Goal: Task Accomplishment & Management: Manage account settings

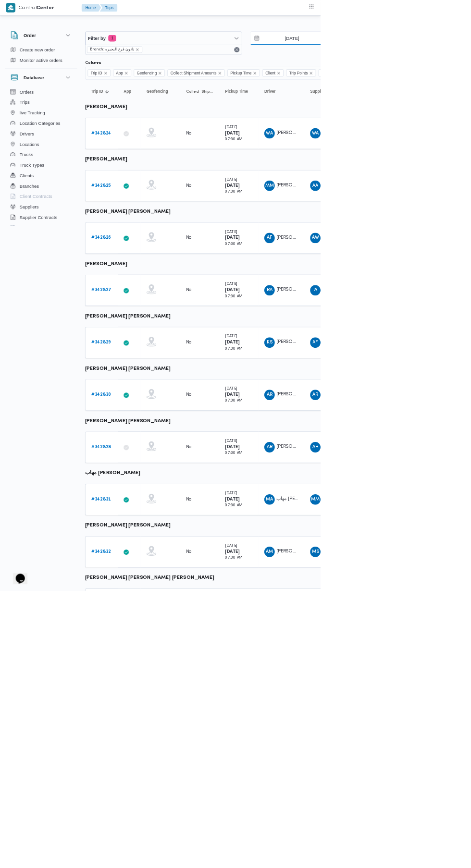
click at [444, 56] on input "[DATE]" at bounding box center [422, 56] width 109 height 19
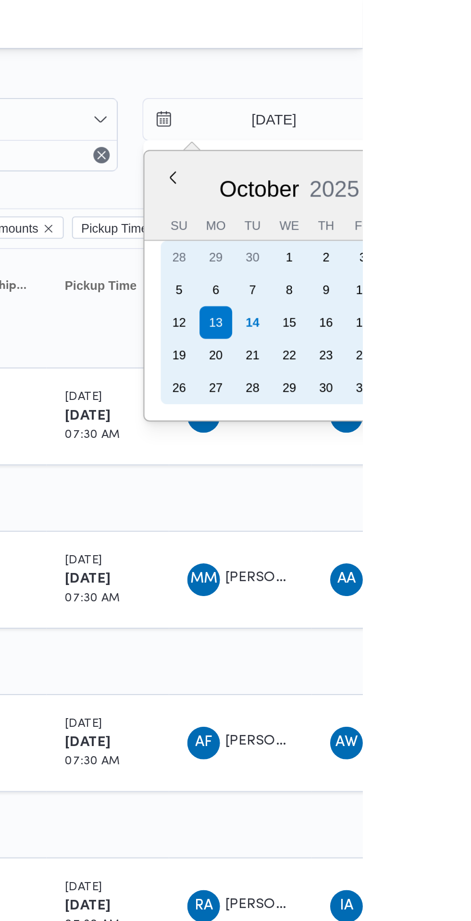
click at [420, 151] on div "14" at bounding box center [418, 151] width 15 height 15
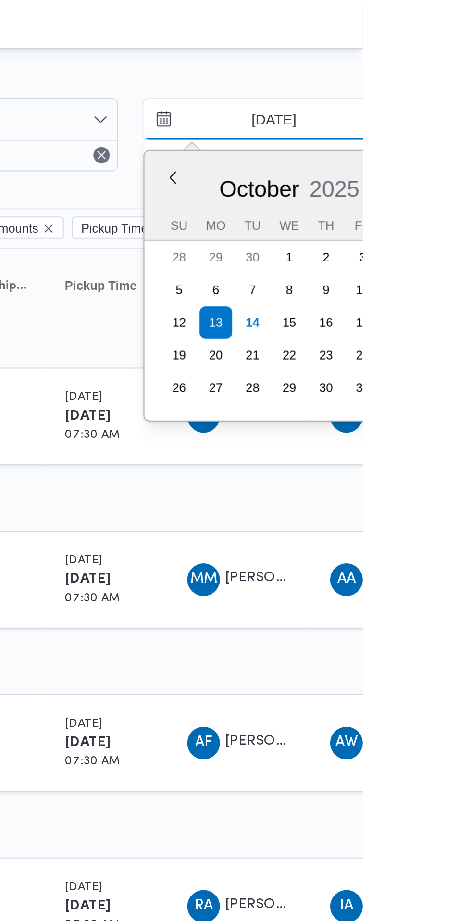
type input "[DATE]"
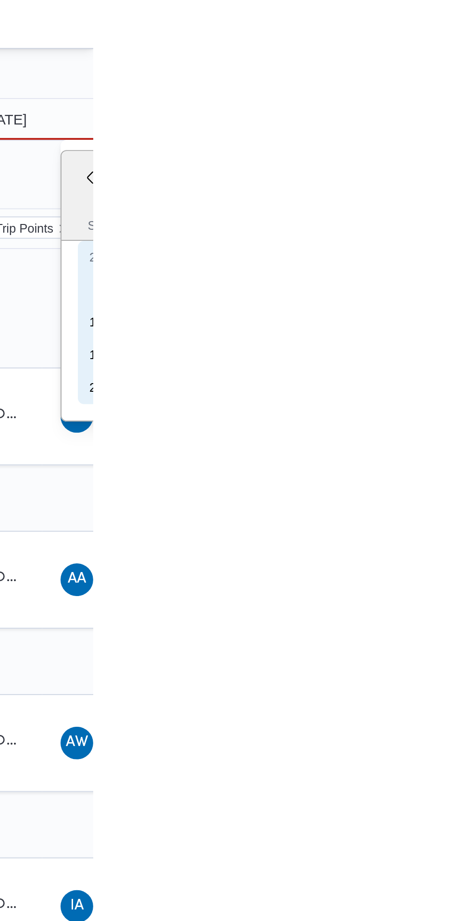
type input "[DATE]"
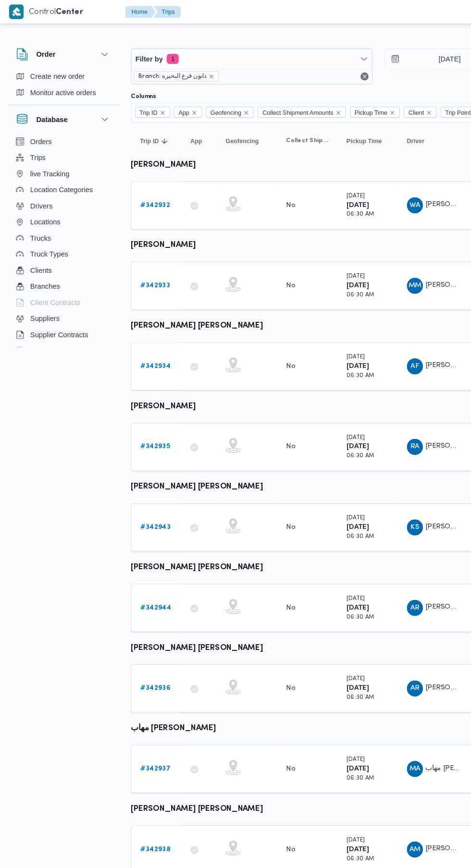
click at [146, 198] on b "# 342932" at bounding box center [148, 196] width 28 height 6
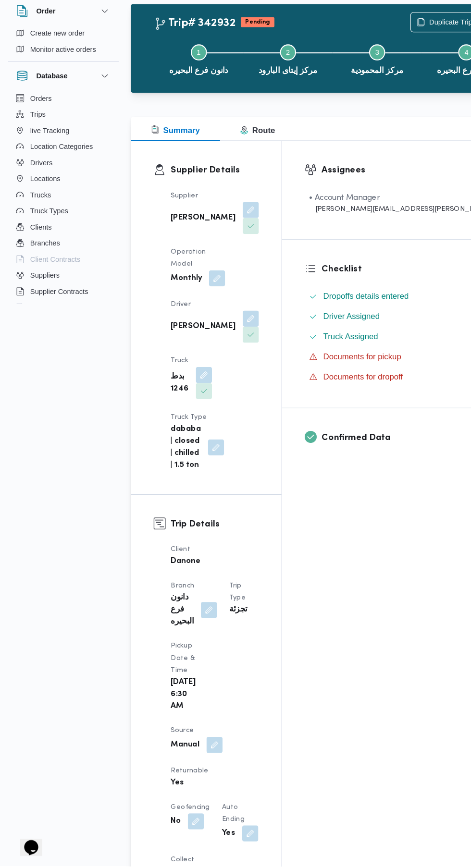
scroll to position [4, 0]
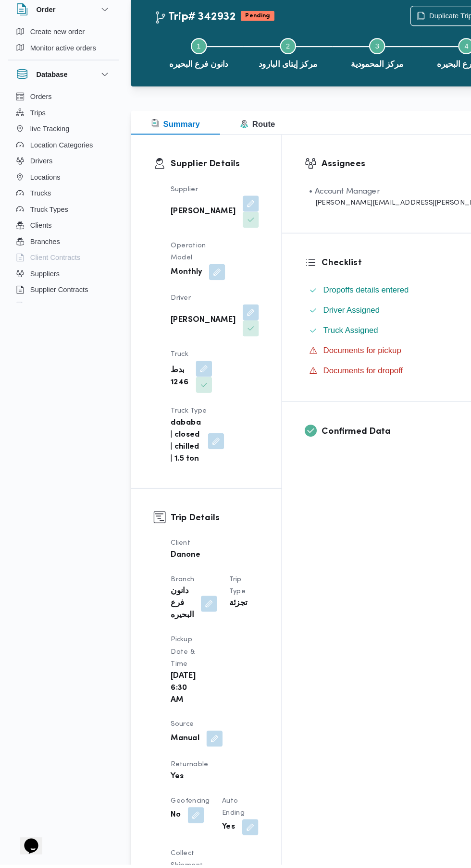
click at [200, 740] on button "button" at bounding box center [204, 747] width 15 height 15
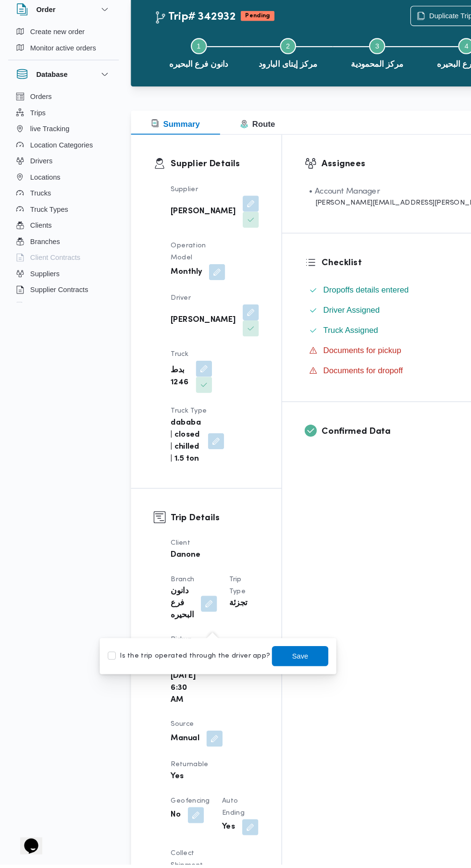
click at [202, 674] on label "Is the trip operated through the driver app?" at bounding box center [180, 669] width 155 height 12
checkbox input "true"
click at [279, 669] on span "Save" at bounding box center [286, 669] width 15 height 12
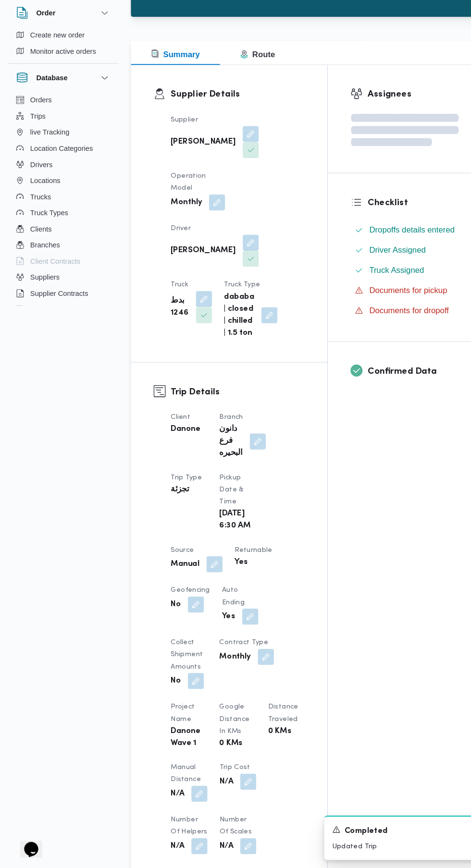
scroll to position [82, 0]
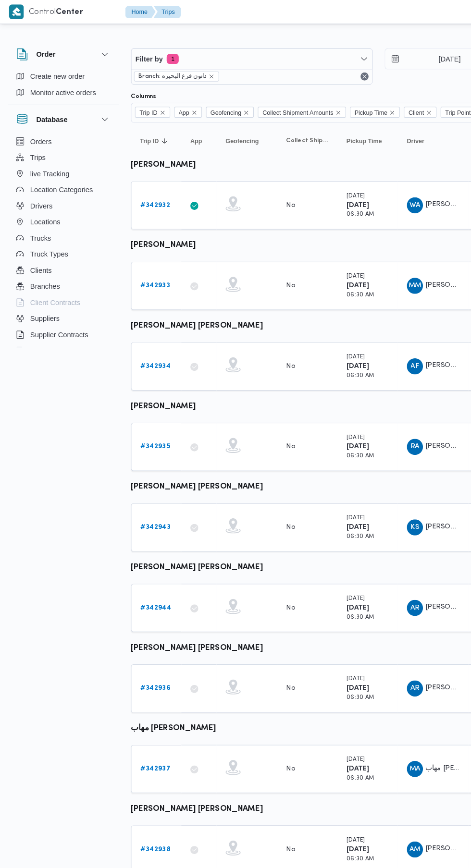
click at [150, 272] on b "# 342933" at bounding box center [148, 273] width 28 height 6
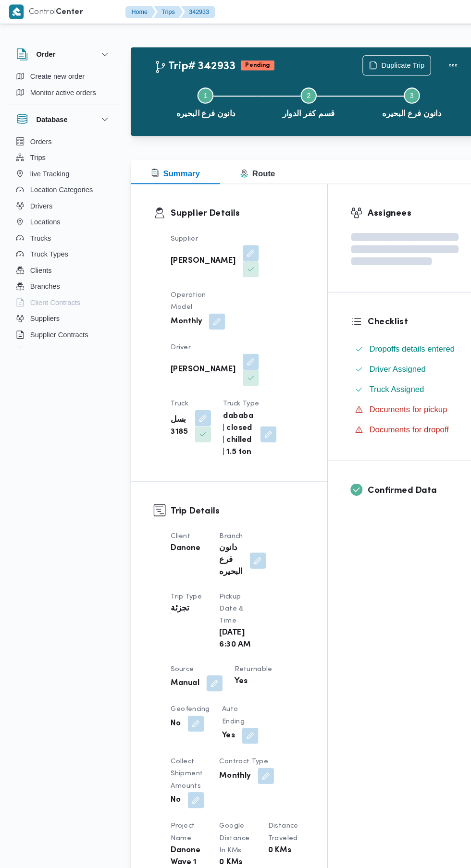
scroll to position [21, 0]
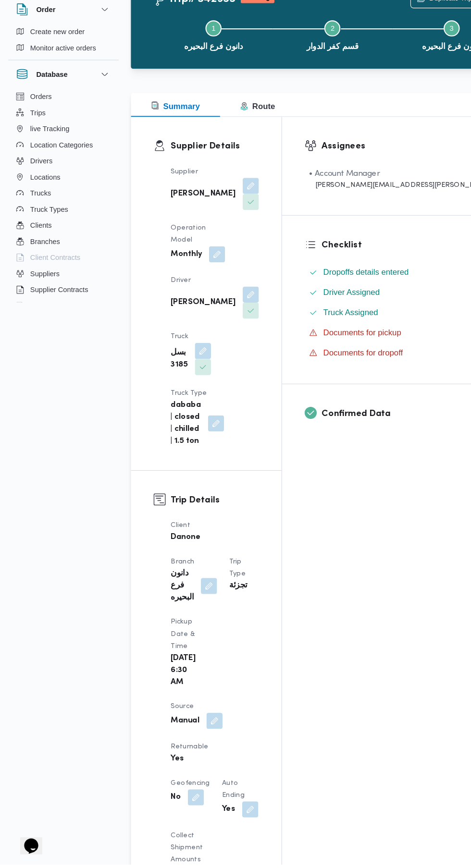
click at [212, 724] on button "button" at bounding box center [204, 731] width 15 height 15
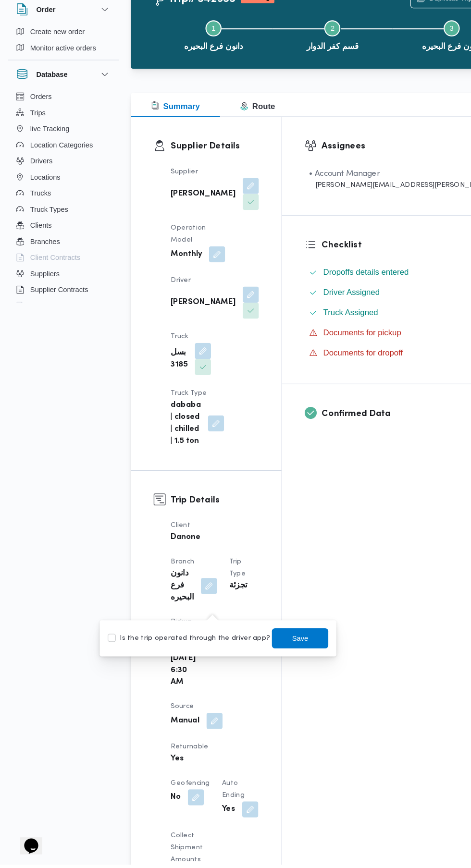
click at [199, 654] on label "Is the trip operated through the driver app?" at bounding box center [180, 653] width 155 height 12
checkbox input "true"
click at [279, 652] on span "Save" at bounding box center [286, 653] width 15 height 12
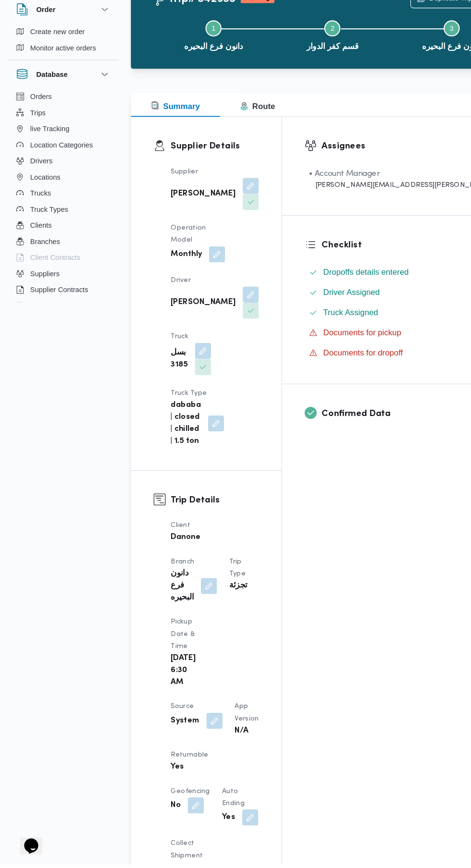
scroll to position [58, 0]
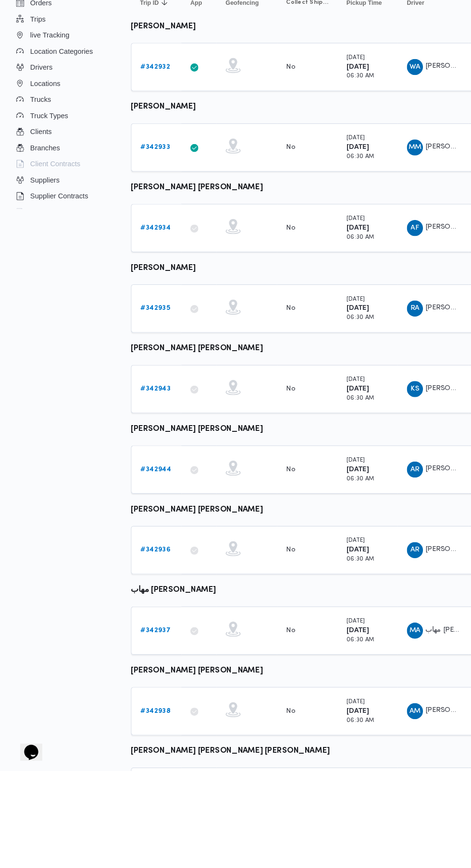
click at [154, 355] on link "# 342934" at bounding box center [148, 350] width 29 height 12
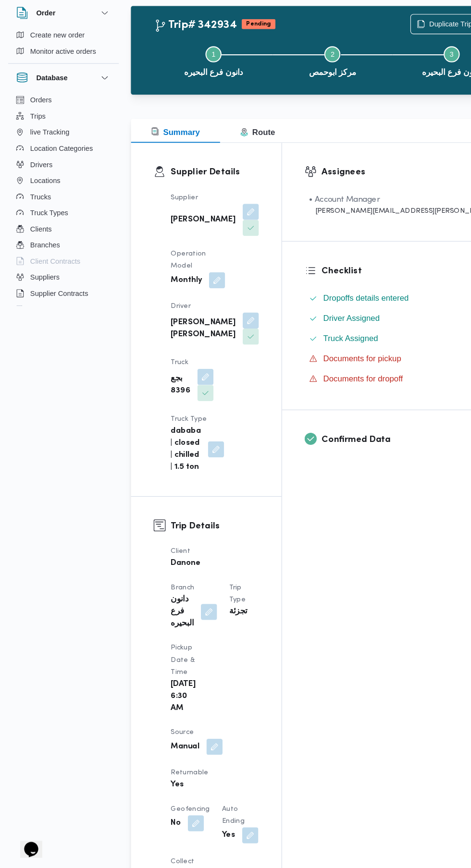
click at [210, 745] on button "button" at bounding box center [204, 752] width 15 height 15
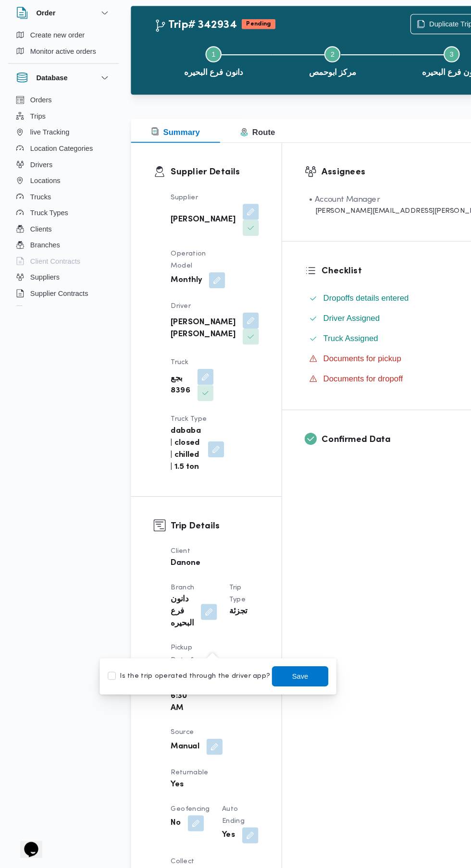
click at [209, 685] on label "Is the trip operated through the driver app?" at bounding box center [180, 685] width 155 height 12
checkbox input "true"
click at [279, 685] on span "Save" at bounding box center [286, 685] width 15 height 12
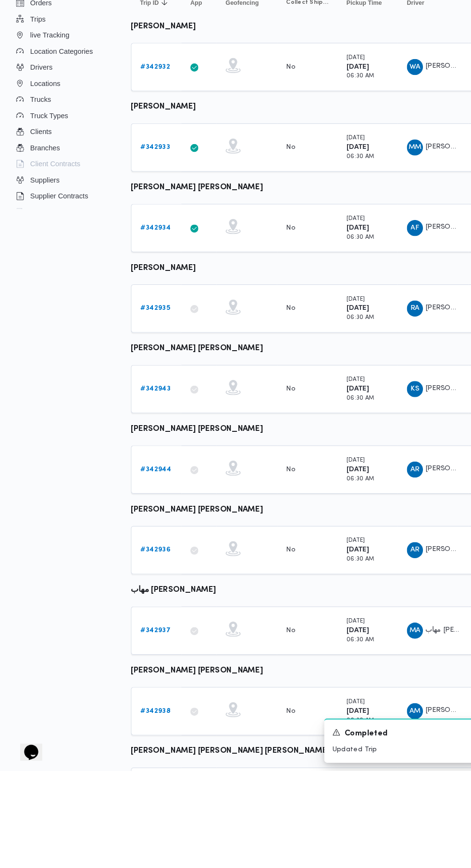
click at [150, 426] on b "# 342935" at bounding box center [148, 426] width 28 height 6
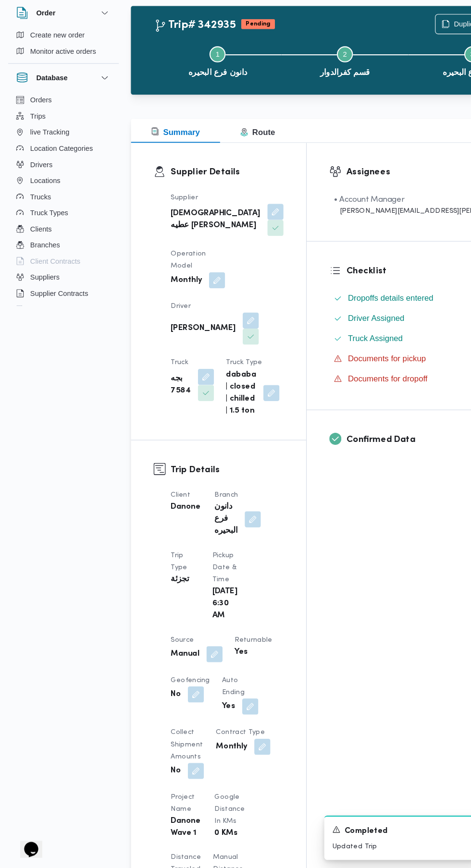
click at [205, 656] on button "button" at bounding box center [204, 663] width 15 height 15
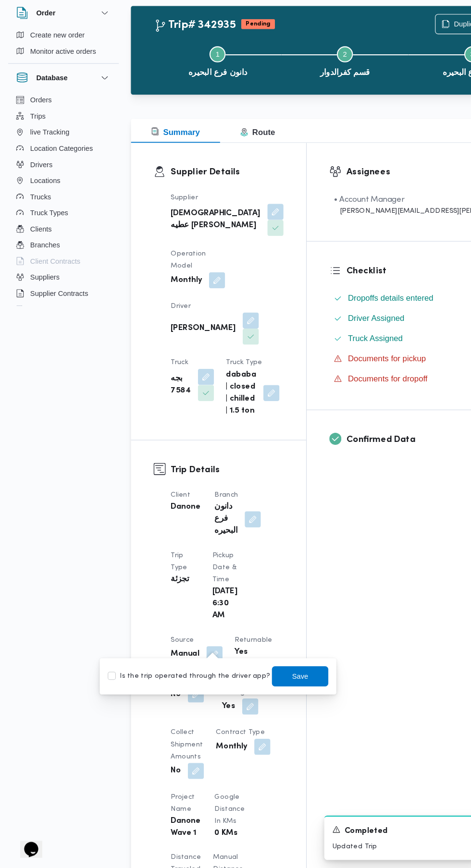
click at [193, 679] on label "Is the trip operated through the driver app?" at bounding box center [180, 685] width 155 height 12
checkbox input "true"
click at [279, 685] on span "Save" at bounding box center [286, 685] width 15 height 12
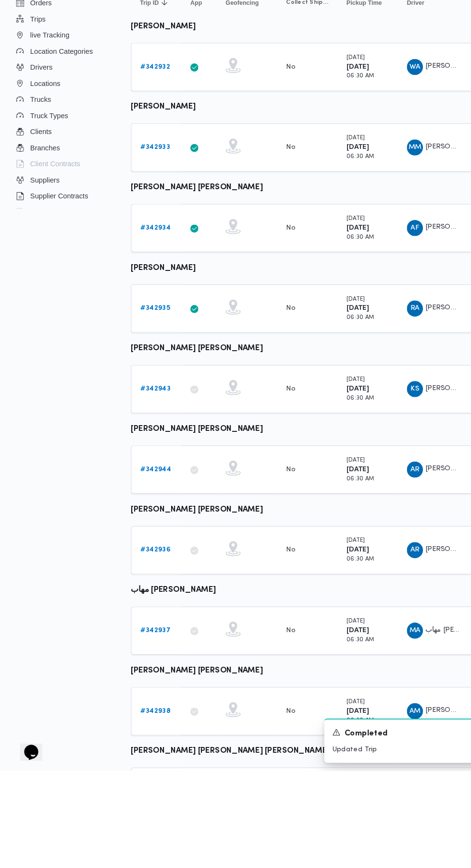
click at [136, 503] on b "# 342943" at bounding box center [148, 503] width 29 height 6
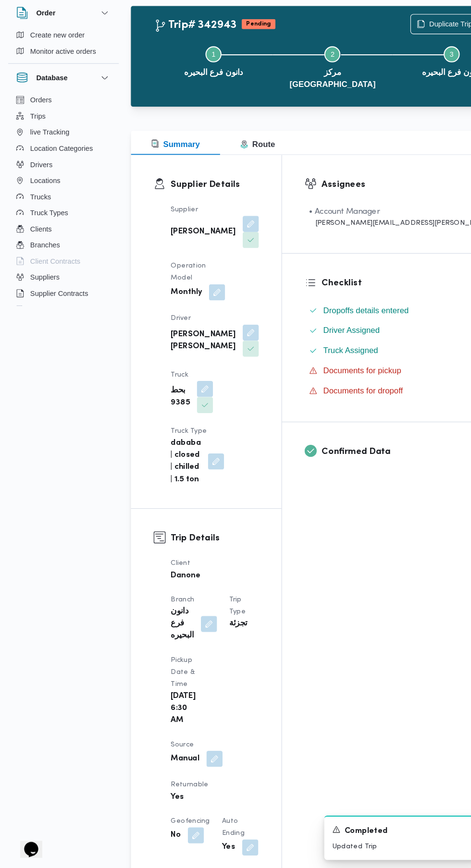
click at [205, 756] on button "button" at bounding box center [204, 763] width 15 height 15
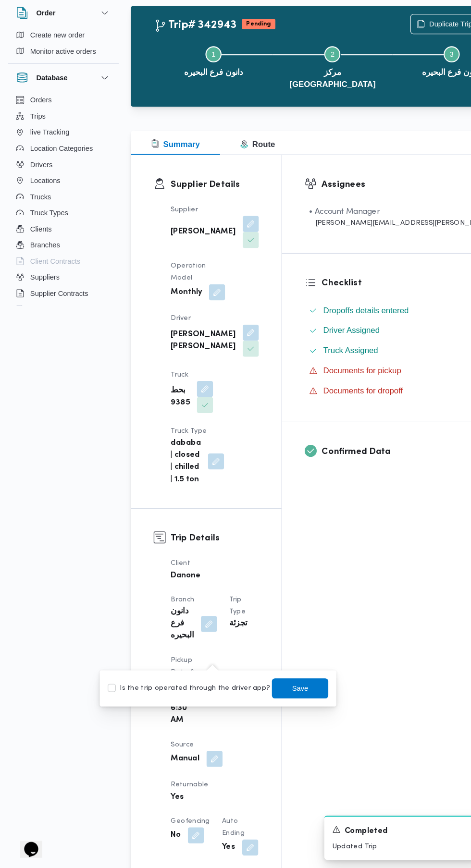
click at [202, 697] on label "Is the trip operated through the driver app?" at bounding box center [180, 697] width 155 height 12
checkbox input "true"
click at [279, 696] on span "Save" at bounding box center [286, 697] width 15 height 12
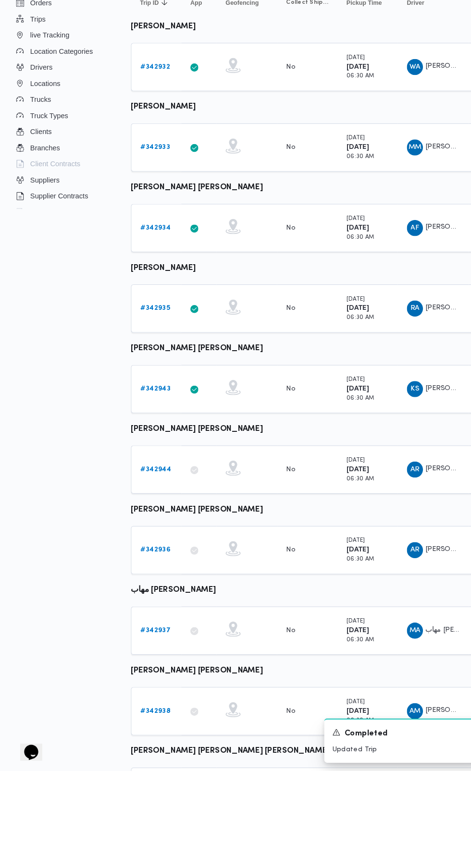
click at [147, 584] on link "# 342944" at bounding box center [148, 581] width 29 height 12
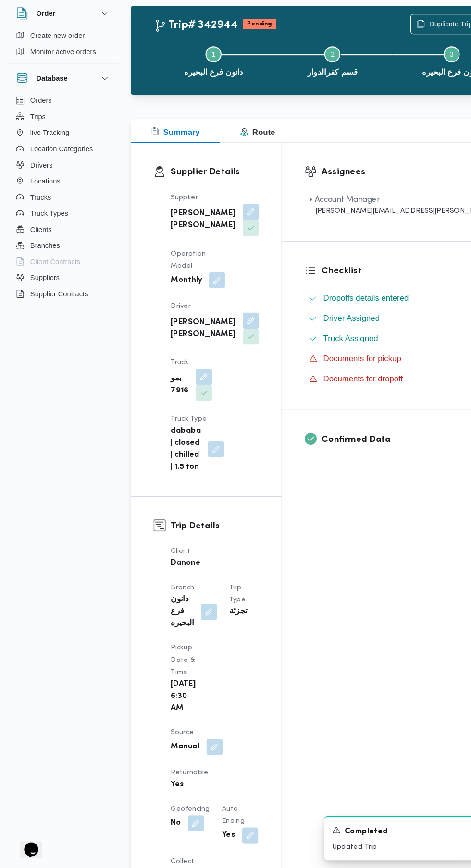
scroll to position [0, 0]
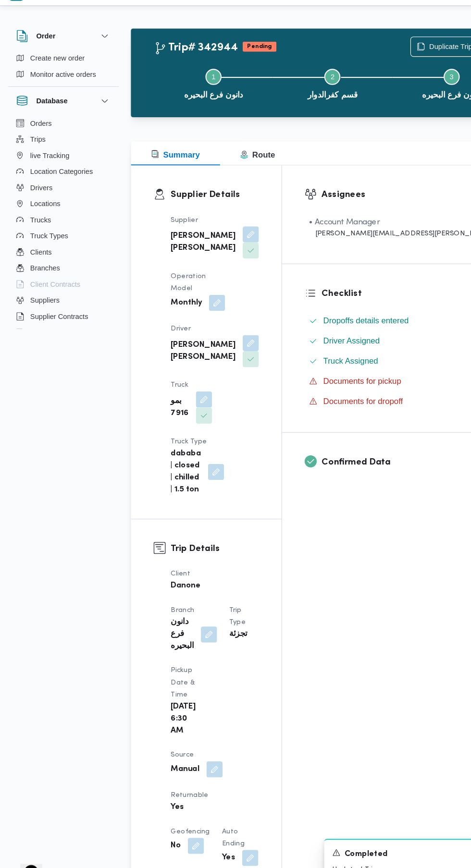
click at [205, 744] on button "button" at bounding box center [204, 751] width 15 height 15
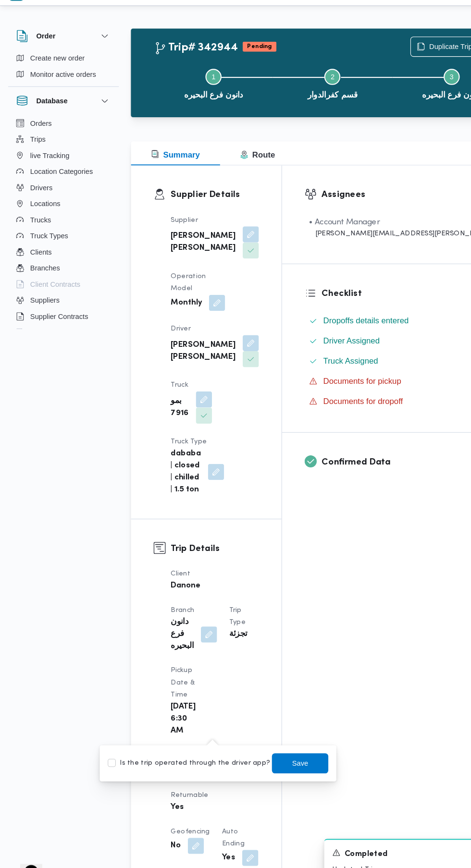
click at [196, 744] on label "Is the trip operated through the driver app?" at bounding box center [180, 746] width 155 height 12
checkbox input "true"
click at [279, 746] on span "Save" at bounding box center [286, 746] width 15 height 12
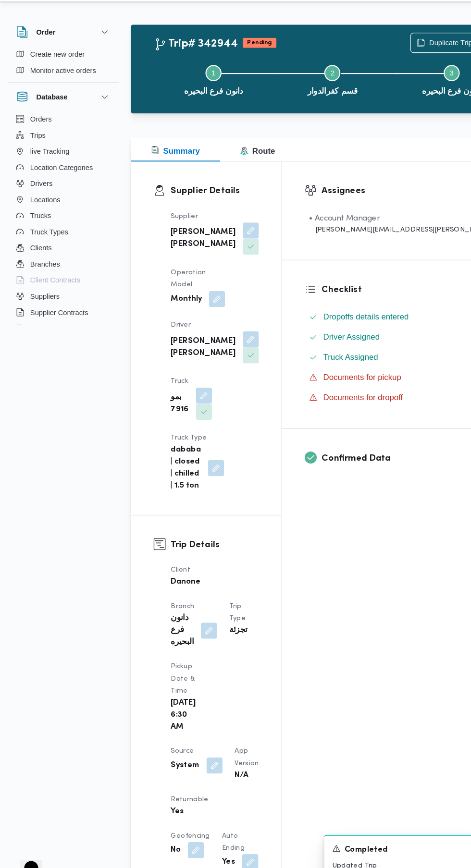
scroll to position [3, 0]
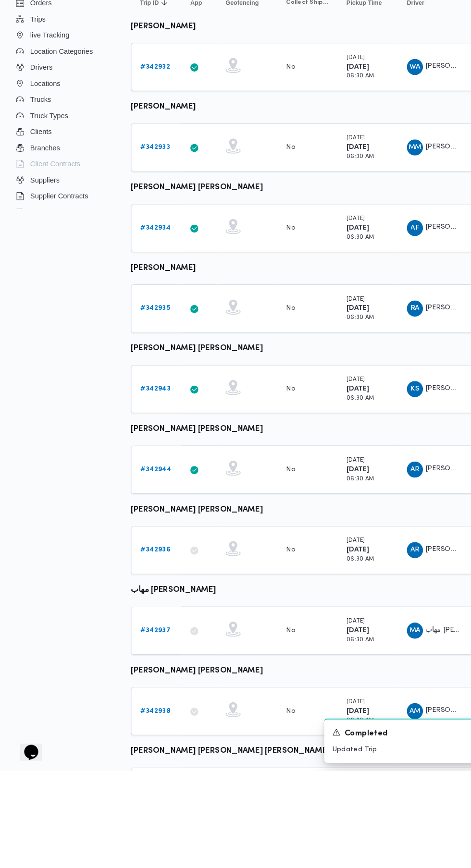
click at [160, 656] on b "# 342936" at bounding box center [148, 657] width 29 height 6
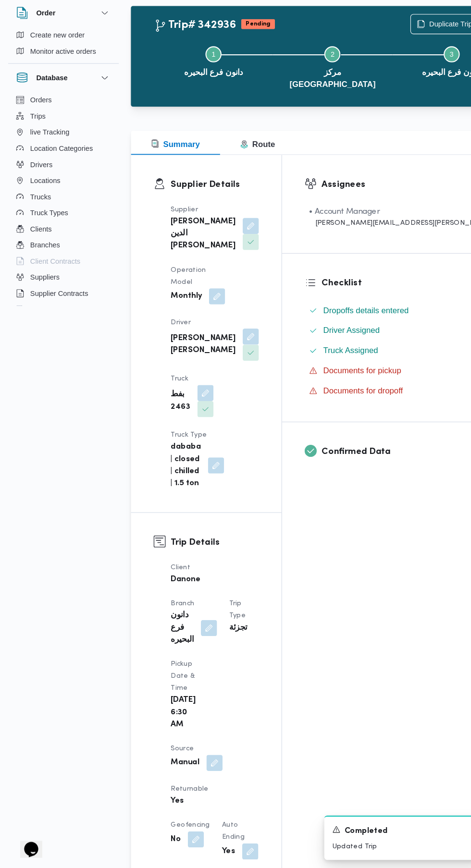
click at [204, 760] on button "button" at bounding box center [204, 767] width 15 height 15
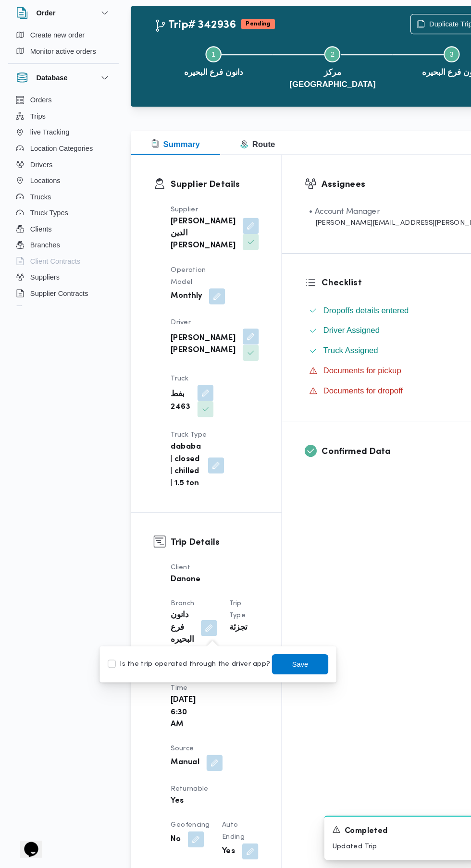
click at [199, 678] on label "Is the trip operated through the driver app?" at bounding box center [180, 674] width 155 height 12
checkbox input "true"
click at [296, 676] on span "Save" at bounding box center [286, 673] width 54 height 19
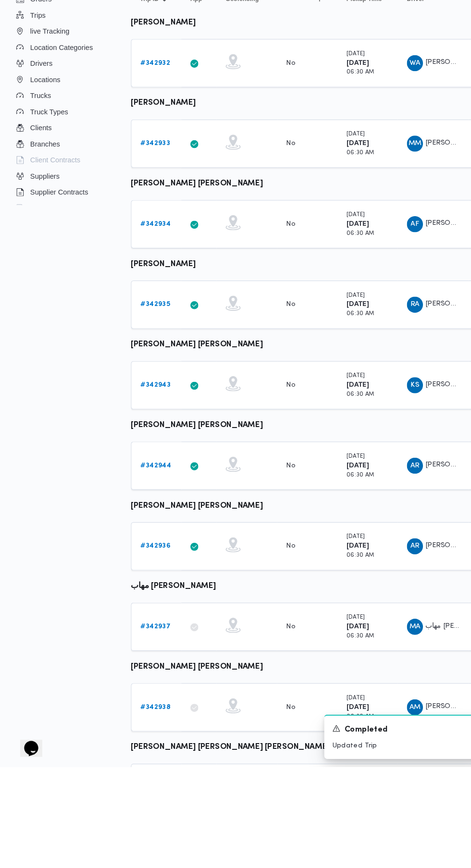
click at [148, 733] on b "# 342937" at bounding box center [148, 734] width 29 height 6
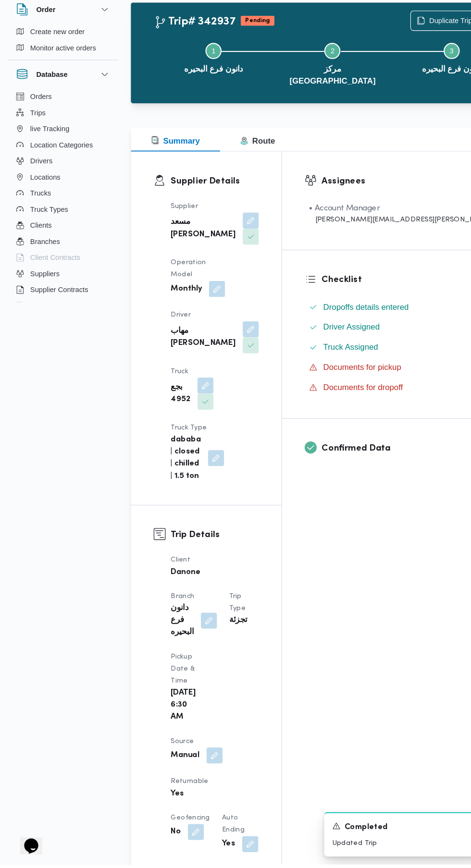
click at [205, 756] on button "button" at bounding box center [204, 763] width 15 height 15
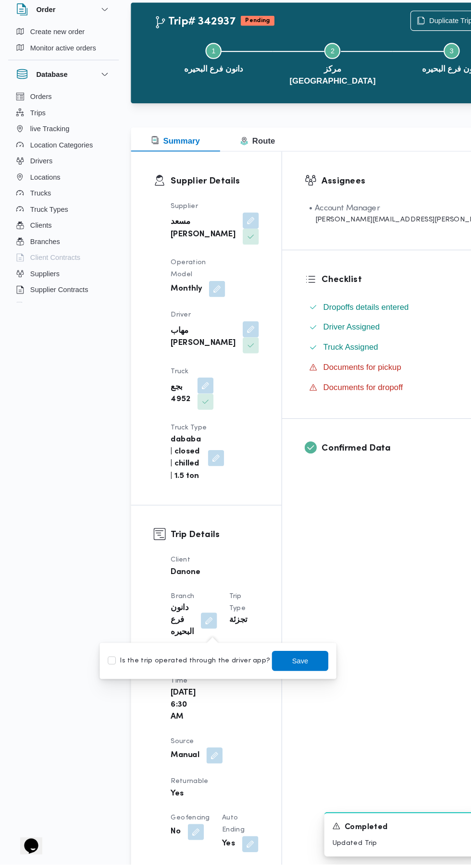
click at [202, 673] on label "Is the trip operated through the driver app?" at bounding box center [180, 674] width 155 height 12
checkbox input "true"
click at [281, 683] on span "Save" at bounding box center [286, 673] width 54 height 19
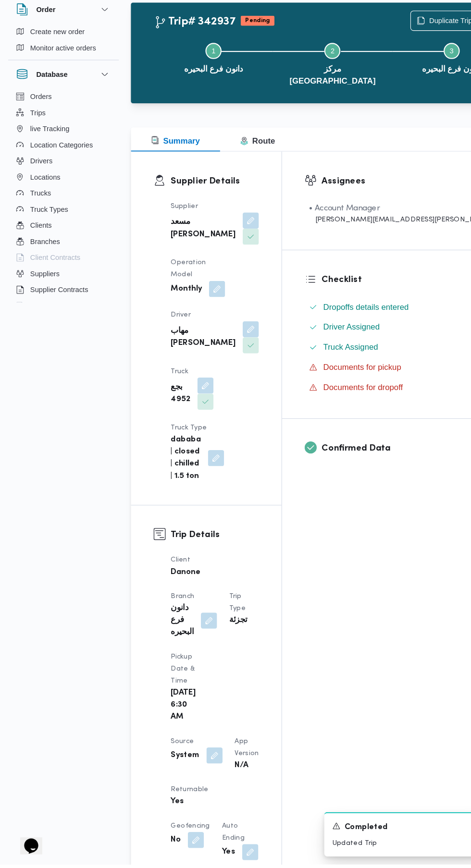
scroll to position [70, 0]
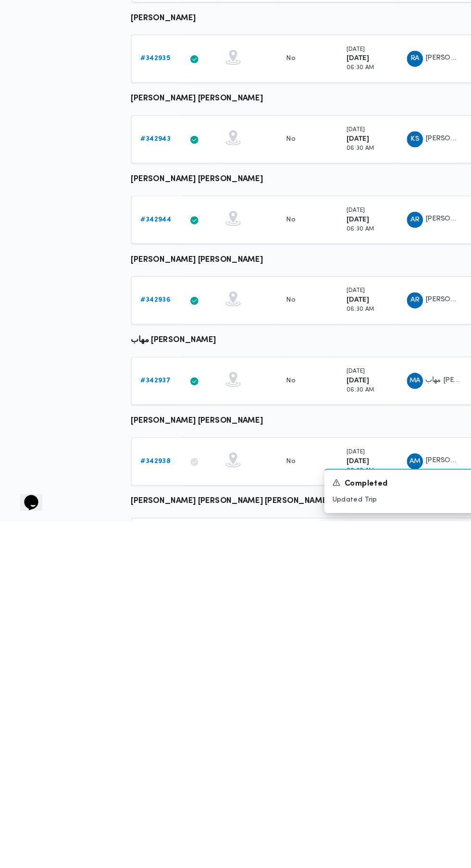
click at [148, 810] on b "# 342938" at bounding box center [148, 811] width 29 height 6
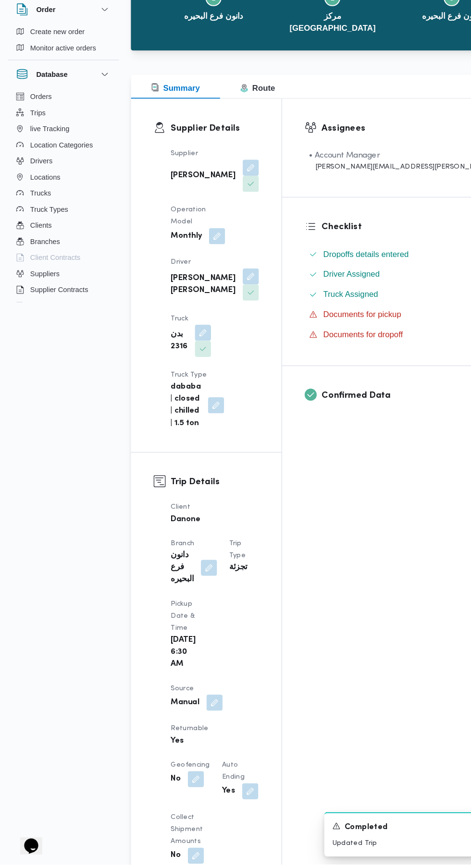
scroll to position [59, 0]
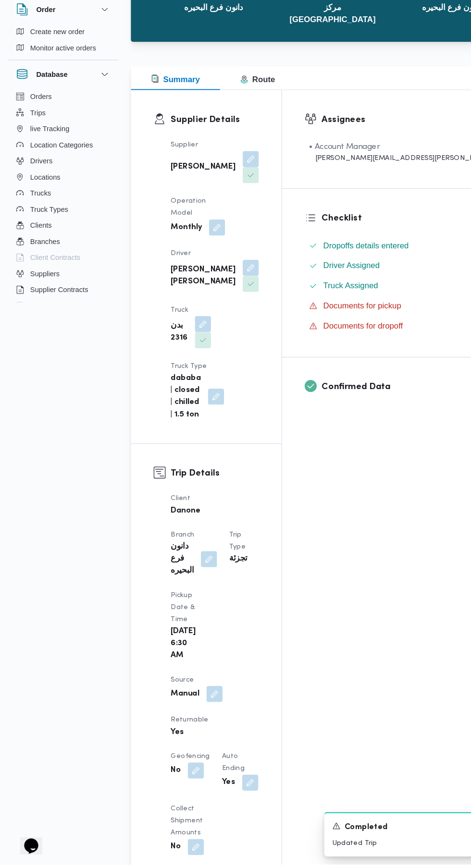
click at [209, 698] on button "button" at bounding box center [204, 705] width 15 height 15
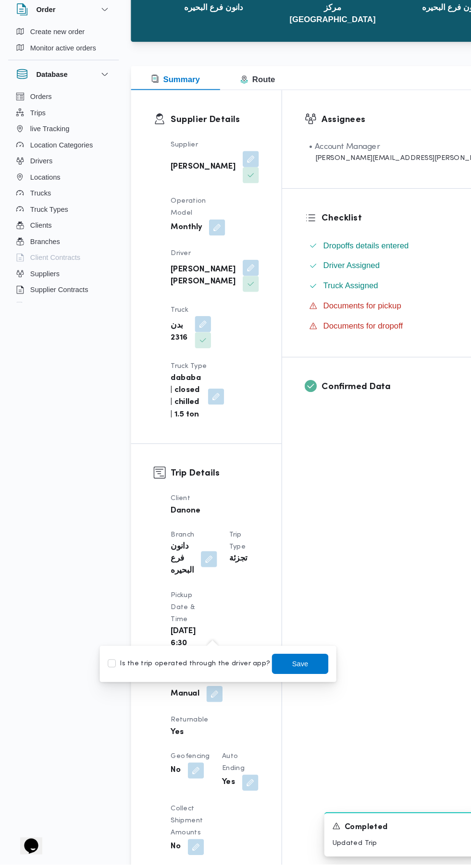
click at [197, 676] on label "Is the trip operated through the driver app?" at bounding box center [180, 677] width 155 height 12
checkbox input "true"
click at [279, 676] on span "Save" at bounding box center [286, 677] width 15 height 12
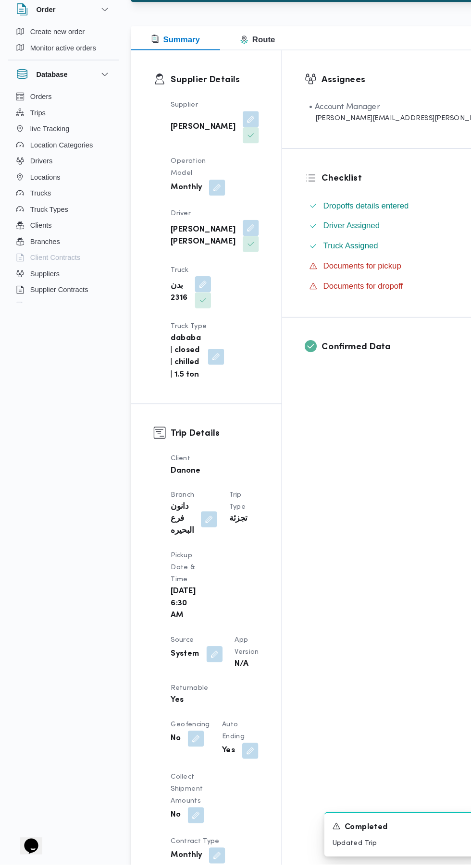
scroll to position [171, 0]
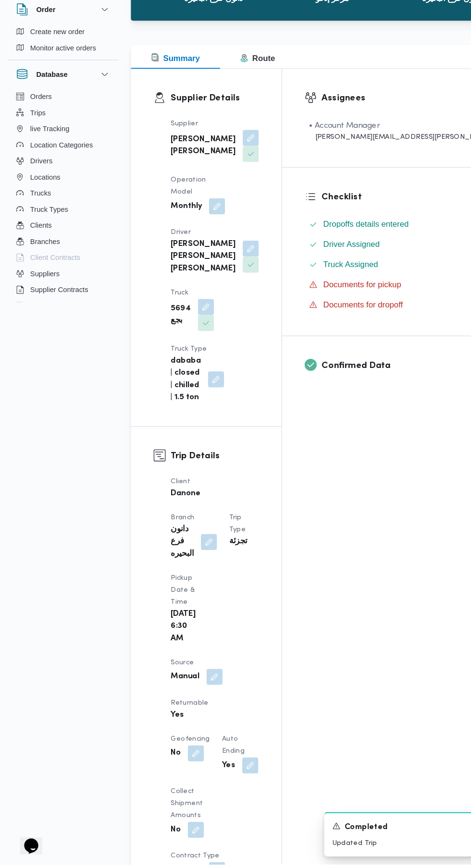
scroll to position [67, 0]
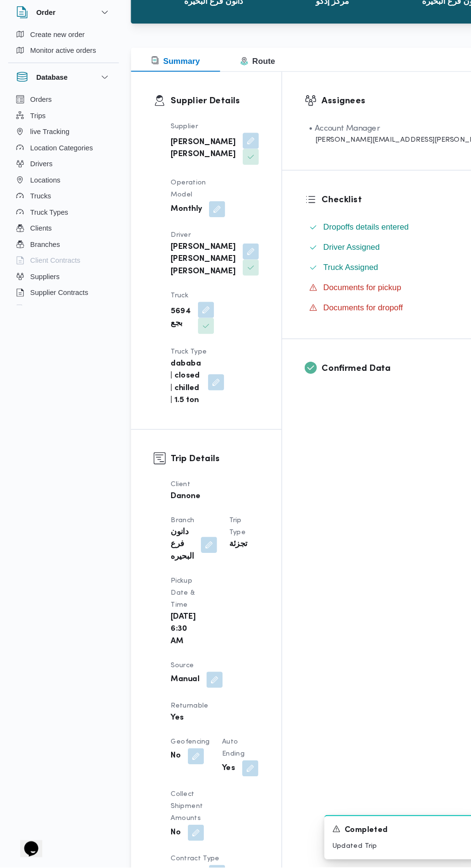
click at [205, 681] on button "button" at bounding box center [204, 688] width 15 height 15
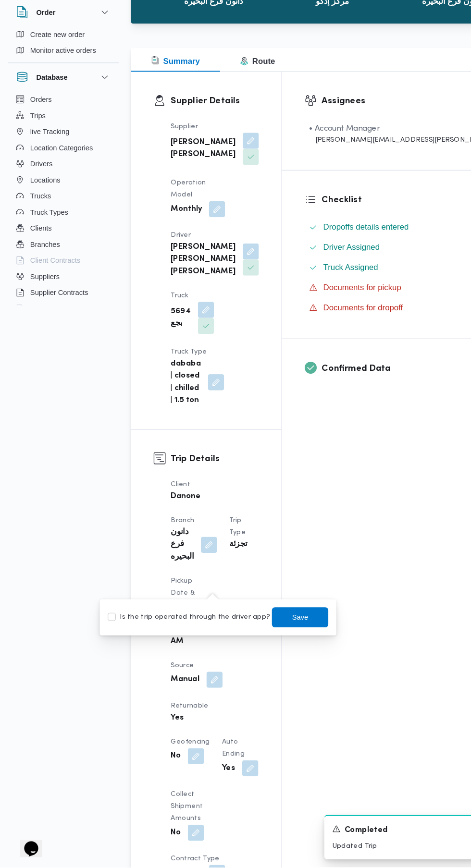
click at [190, 630] on label "Is the trip operated through the driver app?" at bounding box center [180, 630] width 155 height 12
checkbox input "true"
click at [279, 629] on span "Save" at bounding box center [286, 630] width 15 height 12
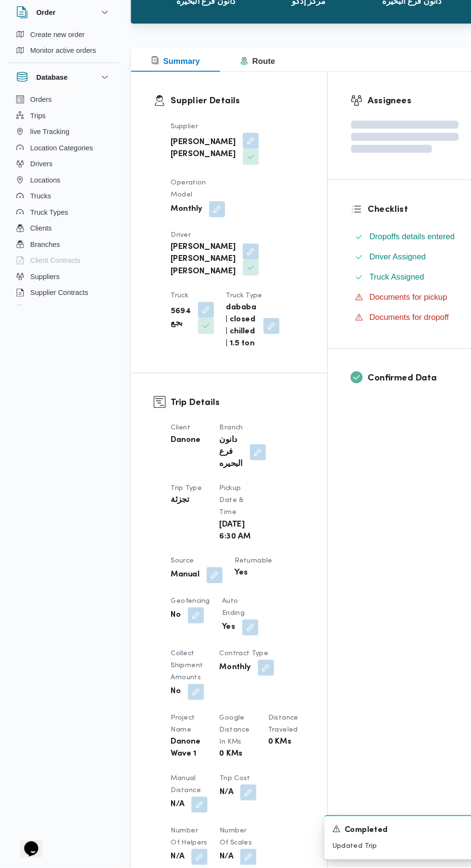
scroll to position [133, 0]
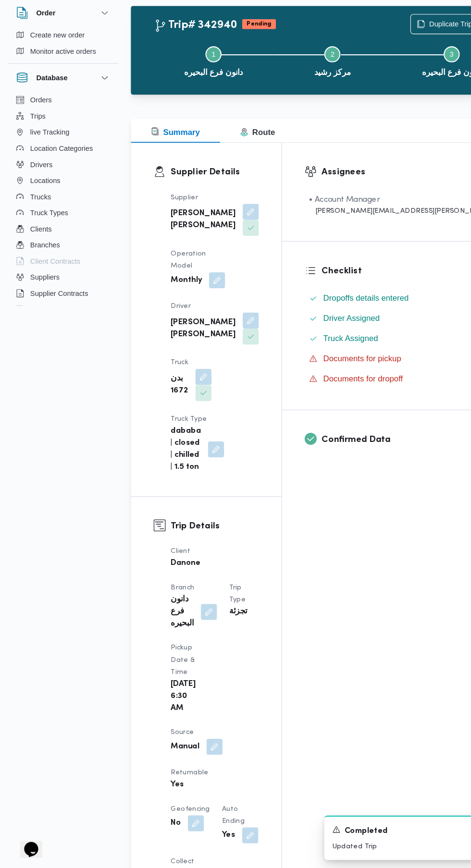
click at [205, 745] on button "button" at bounding box center [204, 752] width 15 height 15
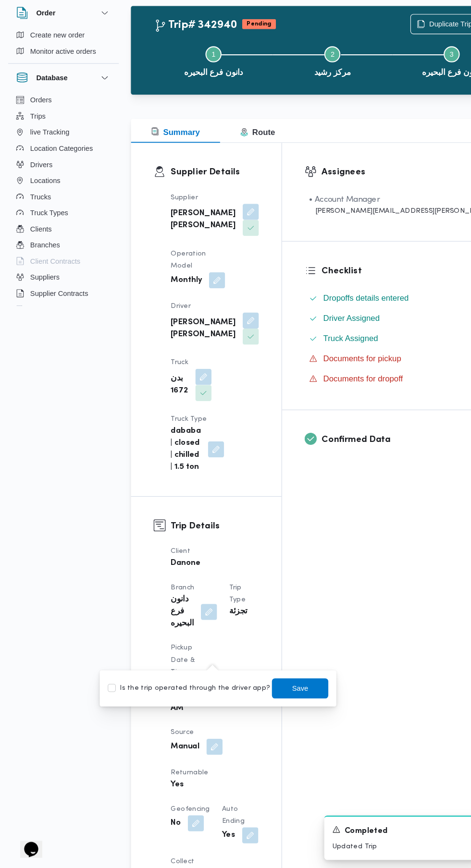
click at [200, 699] on label "Is the trip operated through the driver app?" at bounding box center [180, 697] width 155 height 12
checkbox input "true"
click at [282, 701] on span "Save" at bounding box center [286, 697] width 15 height 12
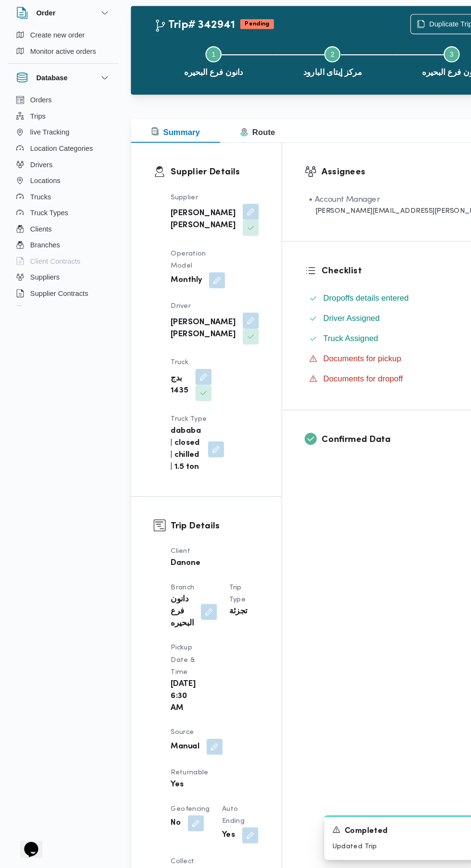
click at [199, 745] on button "button" at bounding box center [204, 752] width 15 height 15
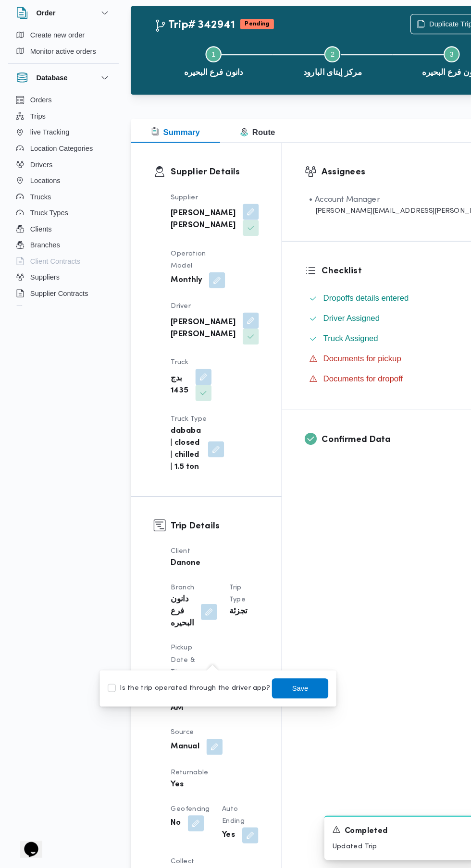
click at [196, 701] on label "Is the trip operated through the driver app?" at bounding box center [180, 697] width 155 height 12
checkbox input "true"
click at [279, 696] on span "Save" at bounding box center [286, 697] width 15 height 12
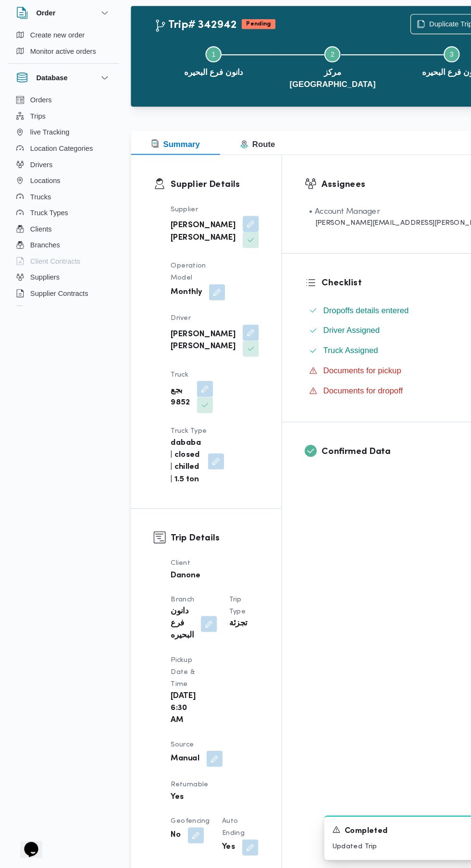
click at [201, 756] on button "button" at bounding box center [204, 763] width 15 height 15
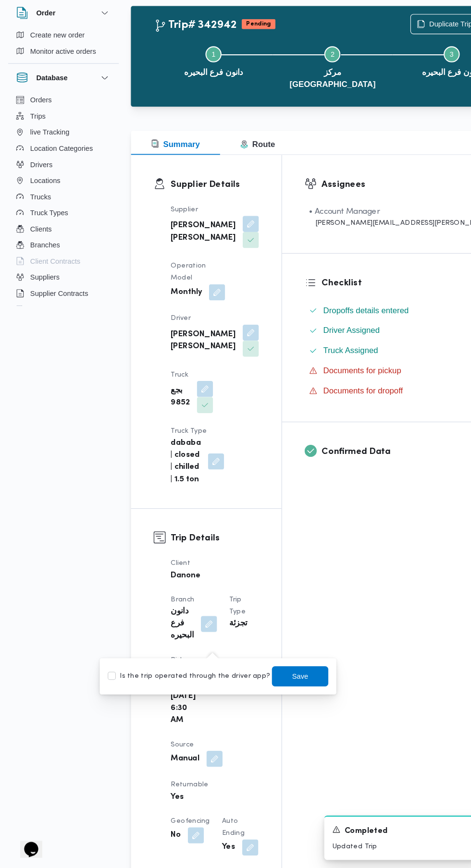
click at [197, 689] on label "Is the trip operated through the driver app?" at bounding box center [180, 685] width 155 height 12
checkbox input "true"
click at [279, 685] on span "Save" at bounding box center [286, 685] width 15 height 12
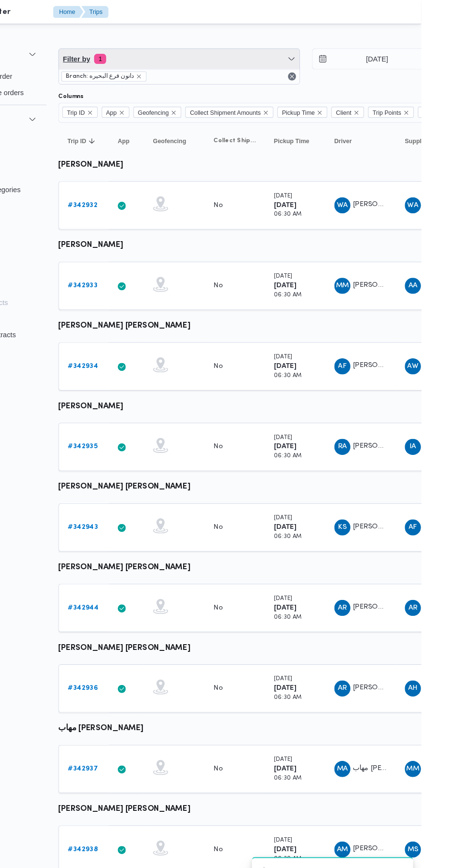
click at [296, 57] on span "Filter by 1" at bounding box center [240, 56] width 230 height 19
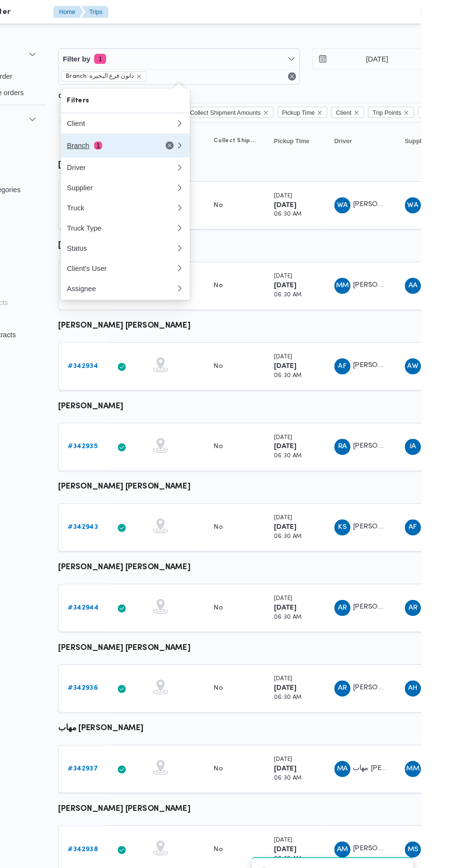
click at [185, 141] on div "Branch 1" at bounding box center [173, 139] width 81 height 8
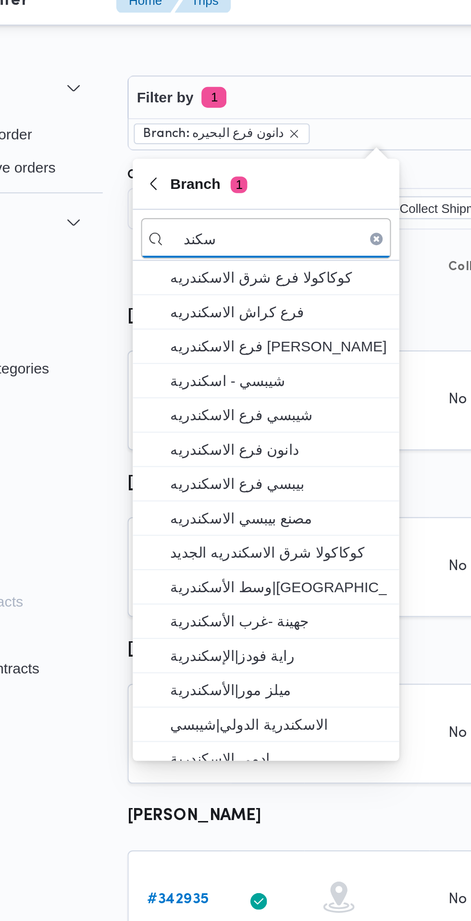
type input "سكند"
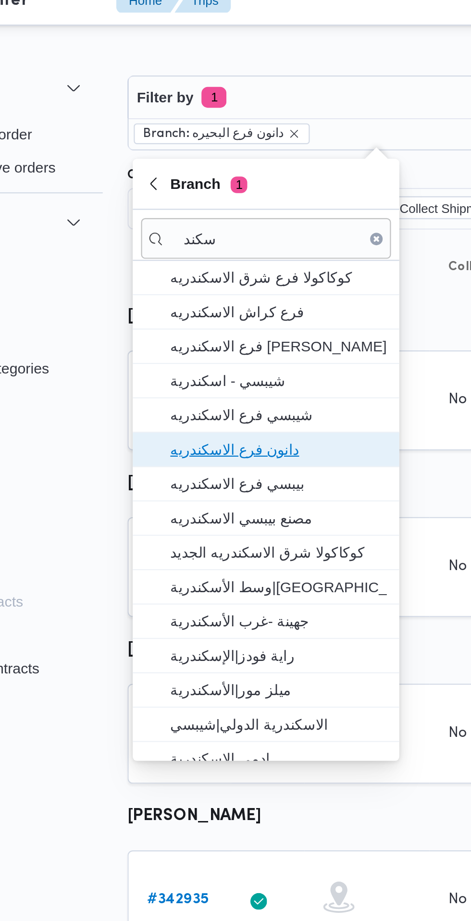
click at [211, 218] on span "دانون فرع الاسكندريه" at bounding box center [195, 219] width 100 height 12
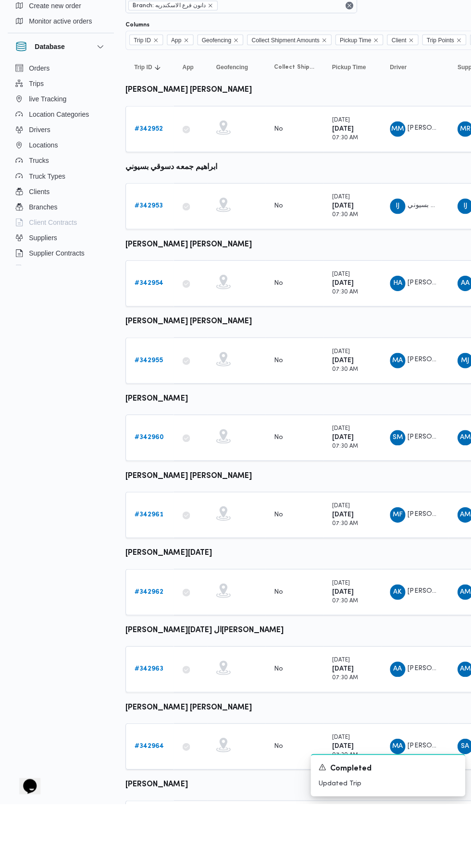
click at [148, 196] on b "# 342952" at bounding box center [148, 196] width 28 height 6
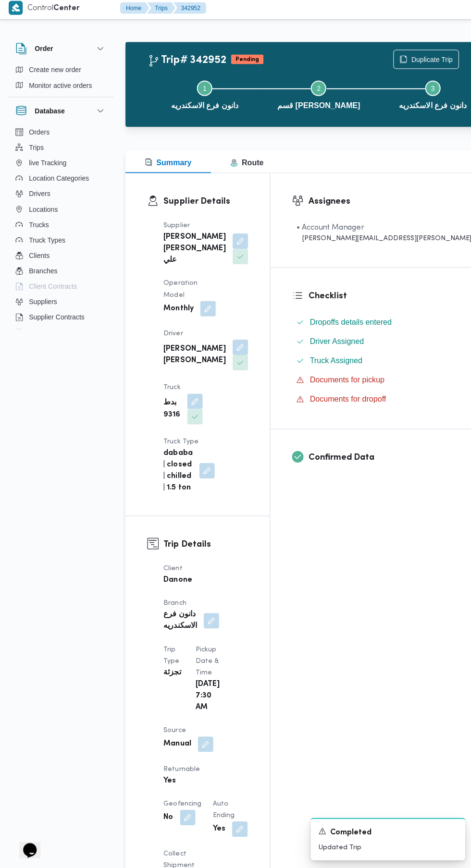
click at [199, 737] on button "button" at bounding box center [204, 744] width 15 height 15
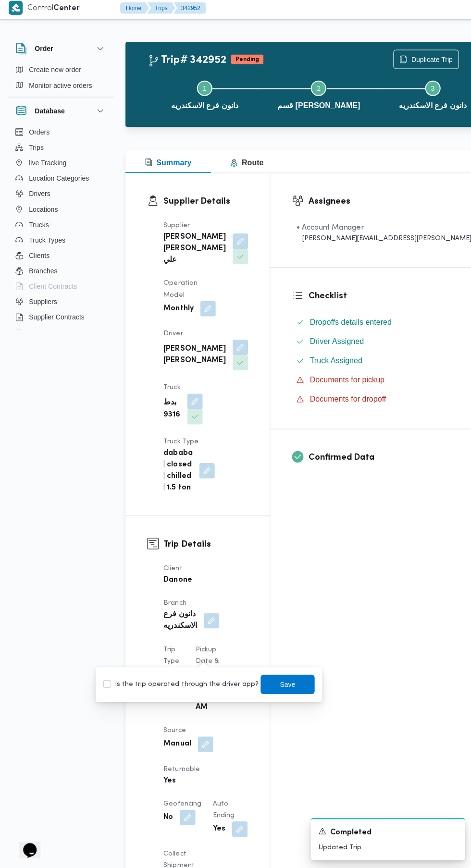
click at [198, 685] on label "Is the trip operated through the driver app?" at bounding box center [180, 685] width 155 height 12
checkbox input "true"
click at [292, 687] on span "Save" at bounding box center [286, 684] width 54 height 19
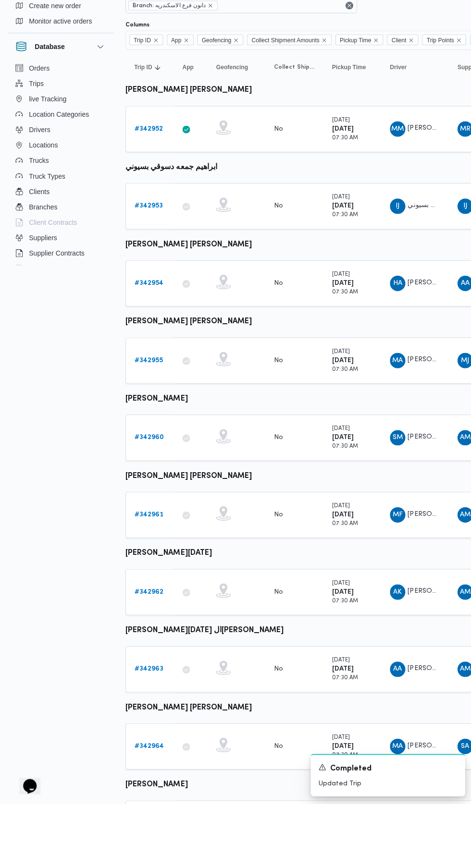
click at [155, 272] on b "# 342953" at bounding box center [148, 273] width 28 height 6
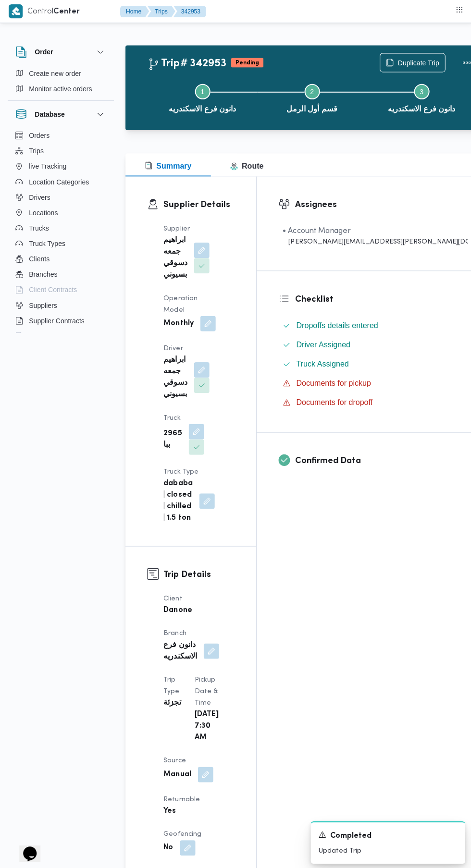
click at [205, 764] on button "button" at bounding box center [204, 771] width 15 height 15
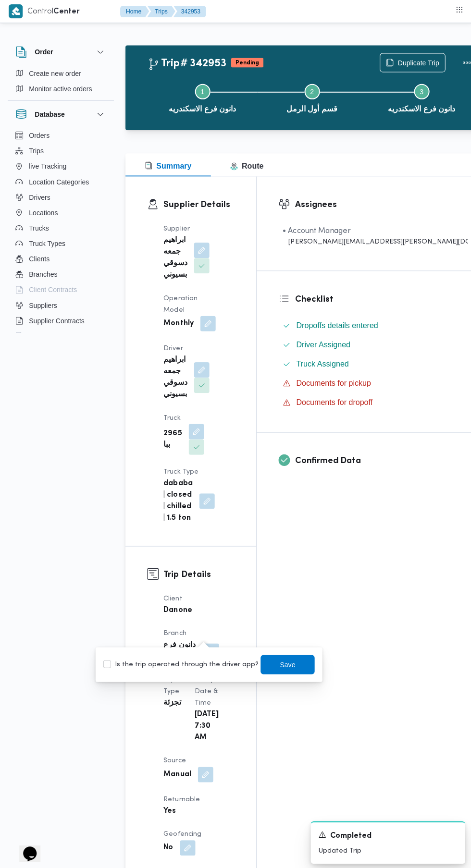
click at [214, 663] on label "Is the trip operated through the driver app?" at bounding box center [180, 662] width 155 height 12
checkbox input "true"
click at [279, 662] on span "Save" at bounding box center [286, 662] width 15 height 12
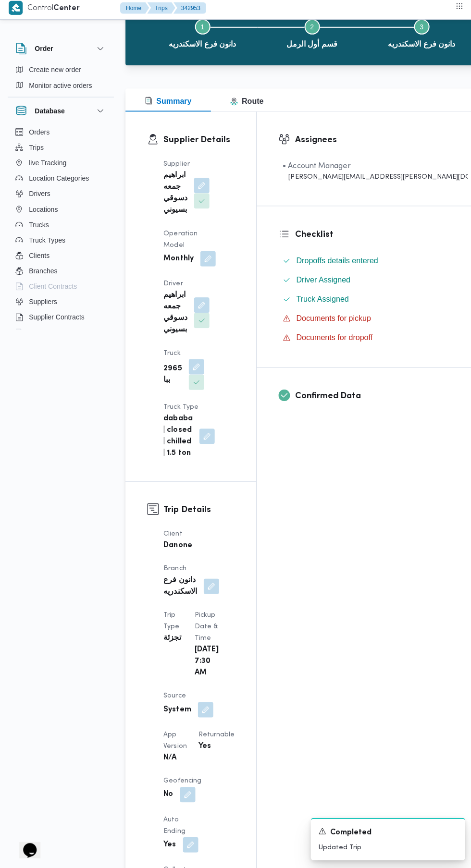
scroll to position [95, 0]
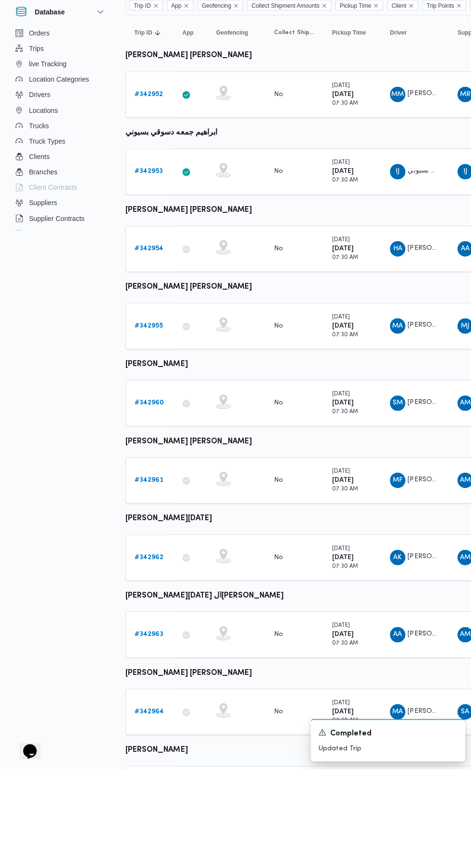
click at [156, 352] on b "# 342954" at bounding box center [148, 349] width 29 height 6
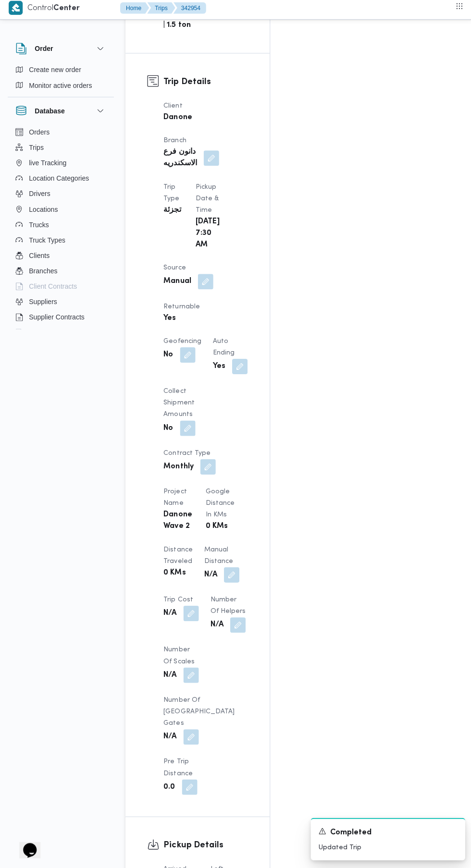
scroll to position [457, 0]
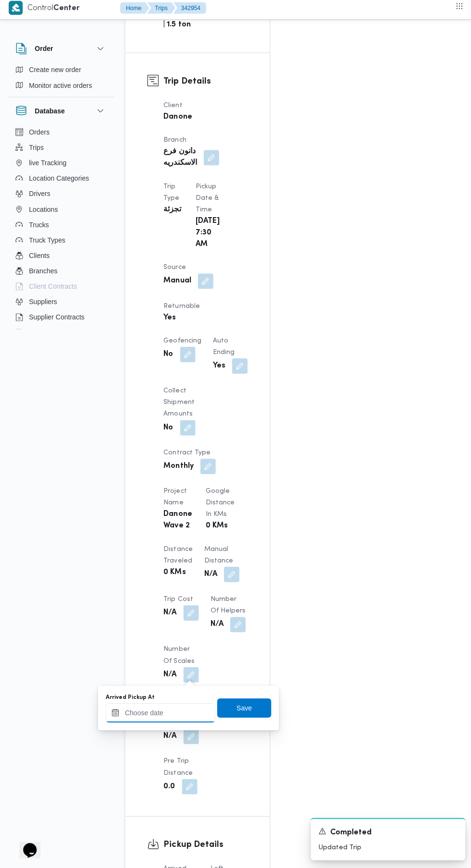
click at [193, 713] on input "Arrived Pickup At" at bounding box center [159, 713] width 109 height 19
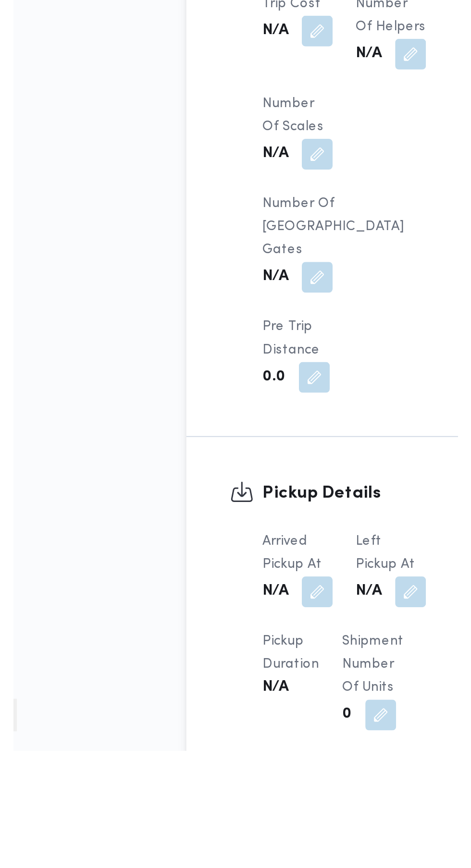
scroll to position [538, 0]
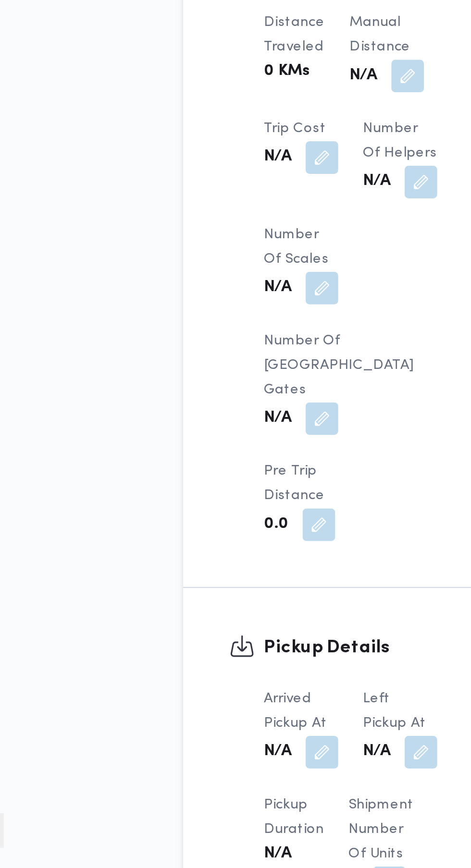
click at [226, 509] on div "Trip Details Client Danone Branch دانون فرع الاسكندريه Trip Type تجزئة Pickup d…" at bounding box center [197, 355] width 144 height 760
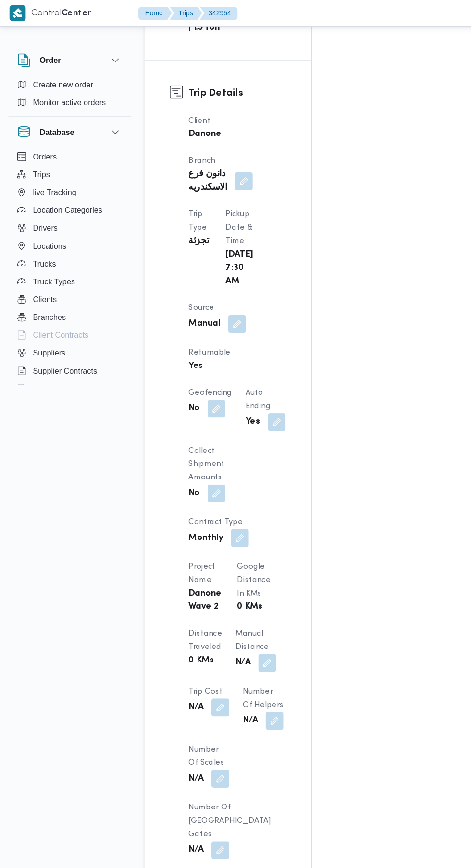
scroll to position [461, 0]
click at [205, 272] on button "button" at bounding box center [204, 279] width 15 height 15
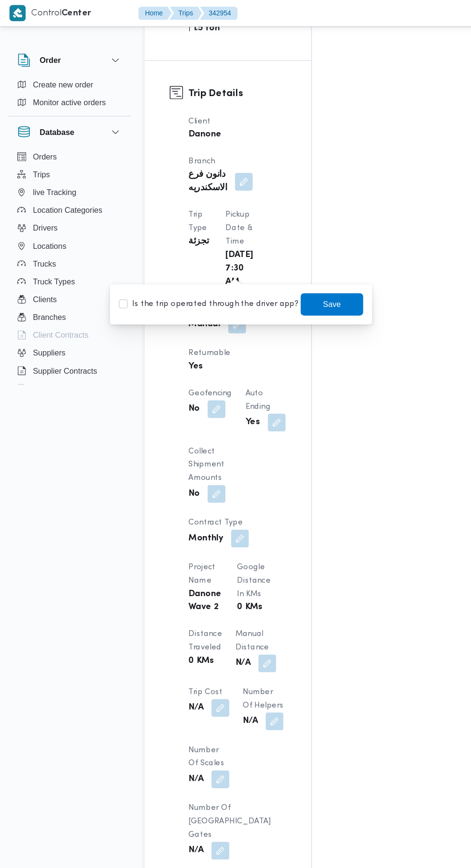
click at [190, 262] on label "Is the trip operated through the driver app?" at bounding box center [180, 263] width 155 height 12
checkbox input "true"
click at [279, 262] on span "Save" at bounding box center [286, 263] width 15 height 12
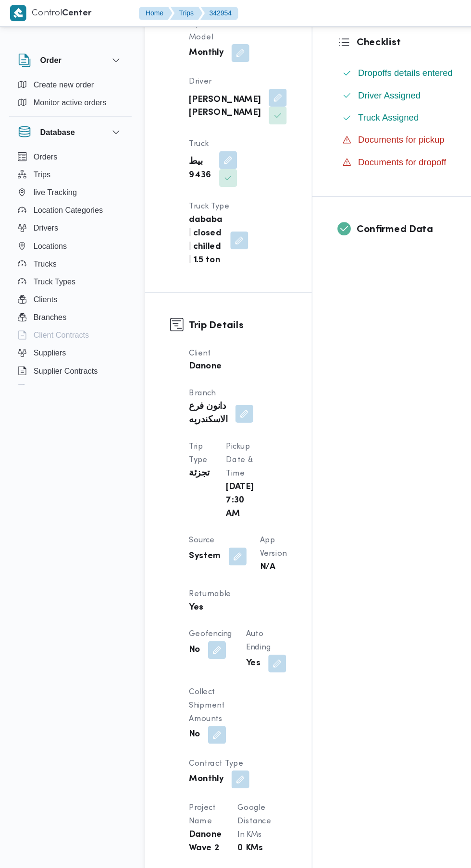
scroll to position [0, 0]
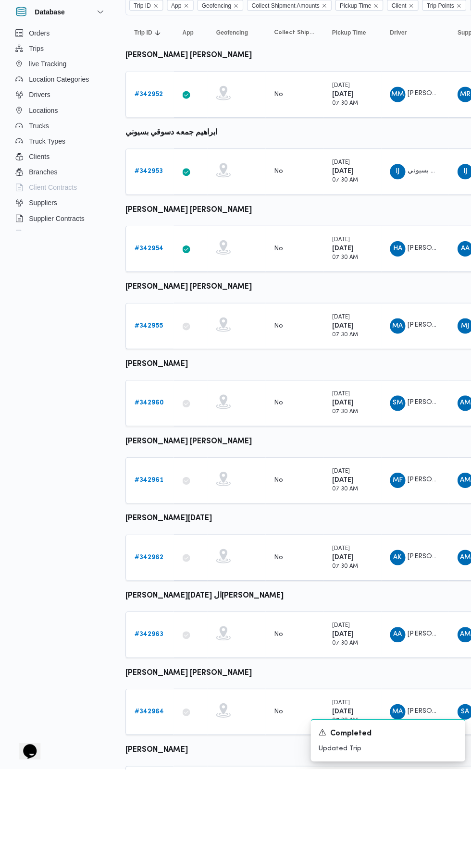
click at [150, 426] on b "# 342955" at bounding box center [148, 426] width 28 height 6
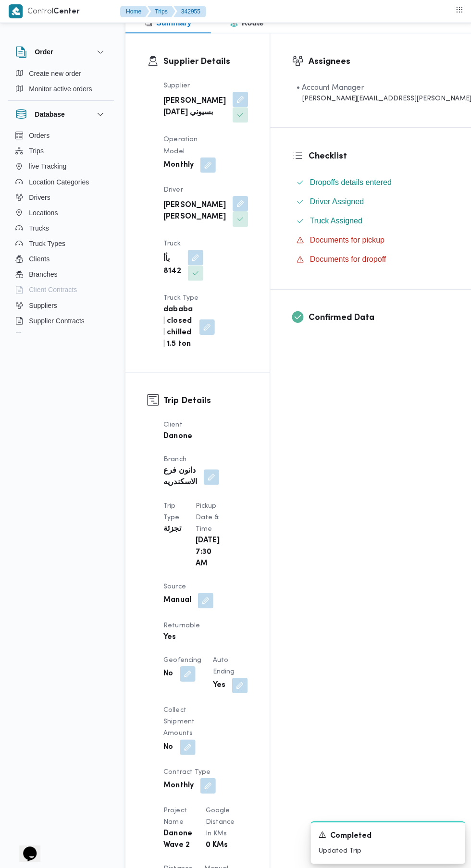
scroll to position [142, 0]
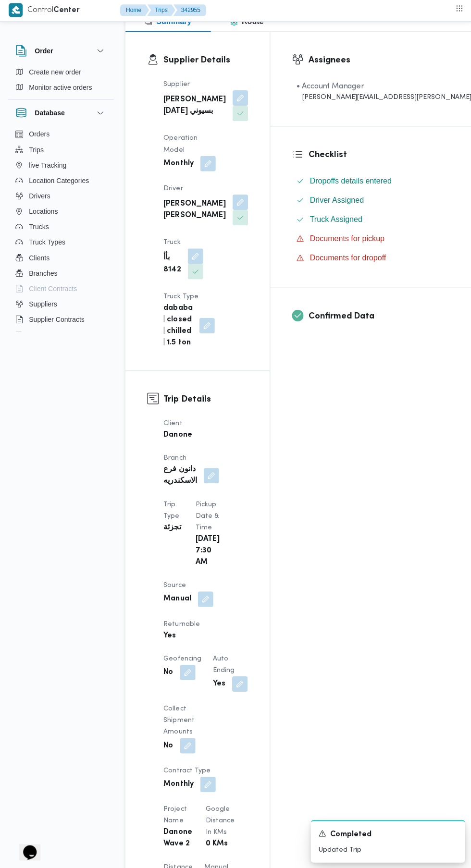
click at [198, 590] on button "button" at bounding box center [204, 597] width 15 height 15
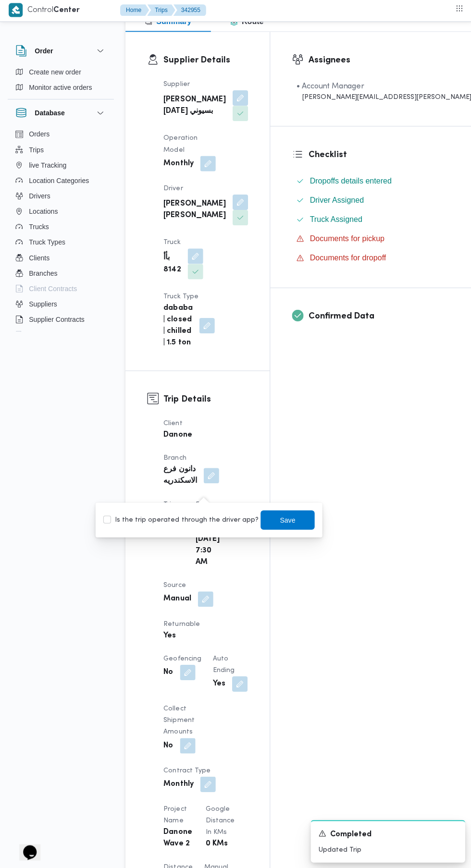
click at [201, 520] on label "Is the trip operated through the driver app?" at bounding box center [180, 520] width 155 height 12
checkbox input "true"
click at [279, 519] on span "Save" at bounding box center [286, 520] width 15 height 12
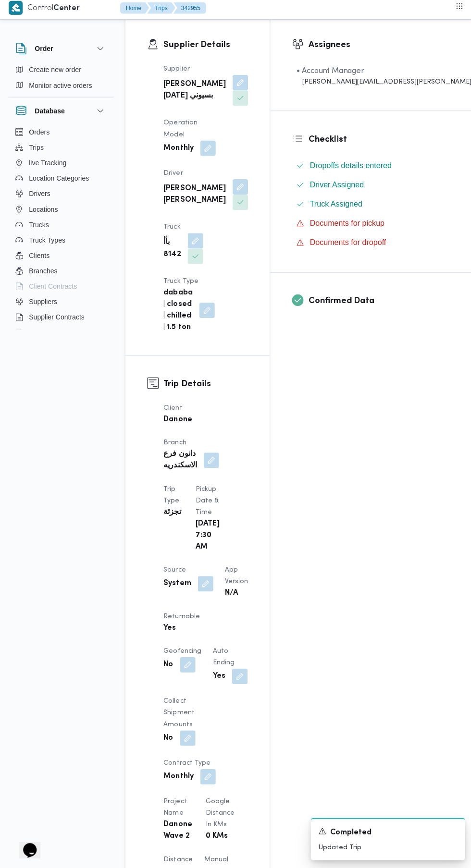
scroll to position [169, 0]
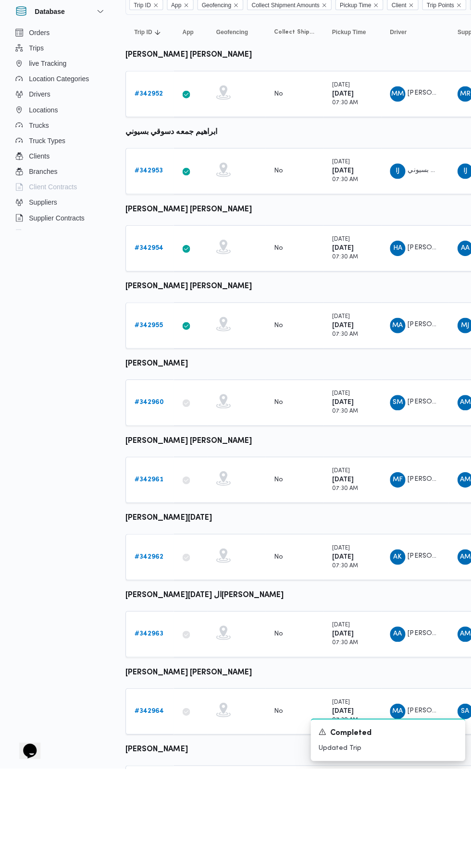
click at [157, 504] on b "# 342960" at bounding box center [148, 503] width 29 height 6
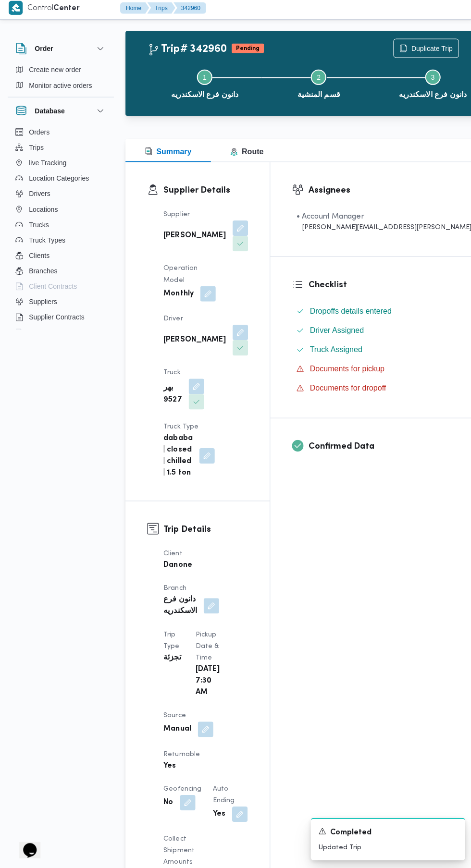
scroll to position [25, 0]
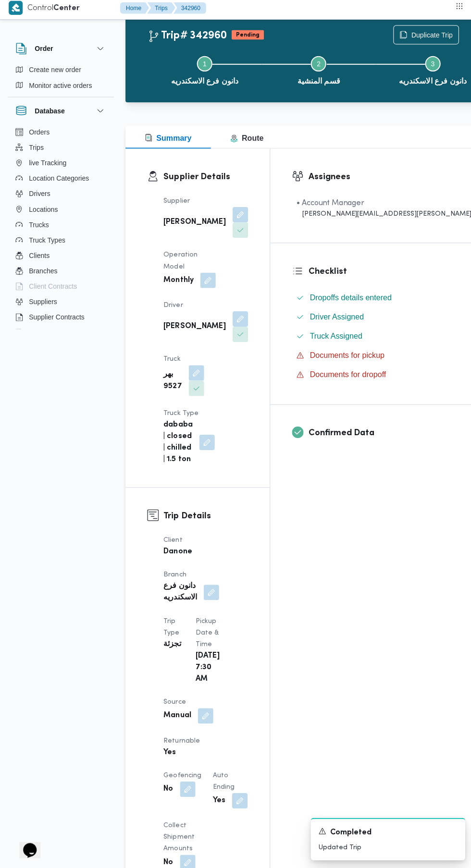
click at [205, 709] on button "button" at bounding box center [204, 716] width 15 height 15
click at [206, 639] on label "Is the trip operated through the driver app?" at bounding box center [180, 638] width 155 height 12
checkbox input "true"
click at [279, 640] on span "Save" at bounding box center [286, 638] width 15 height 12
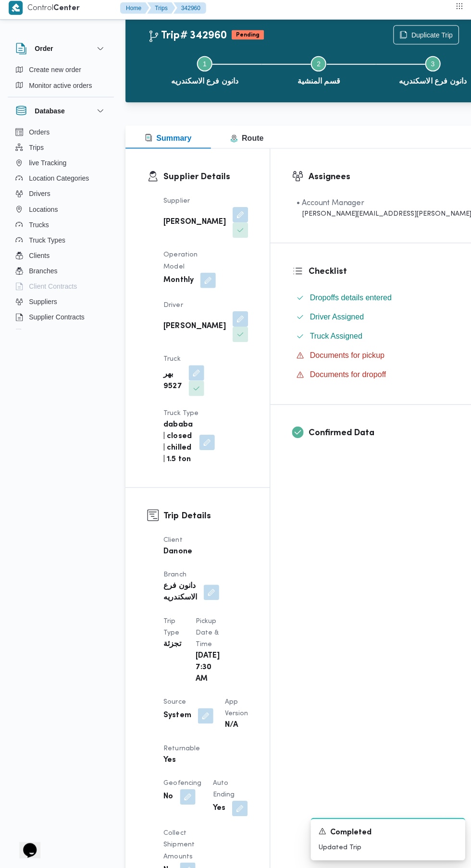
scroll to position [93, 0]
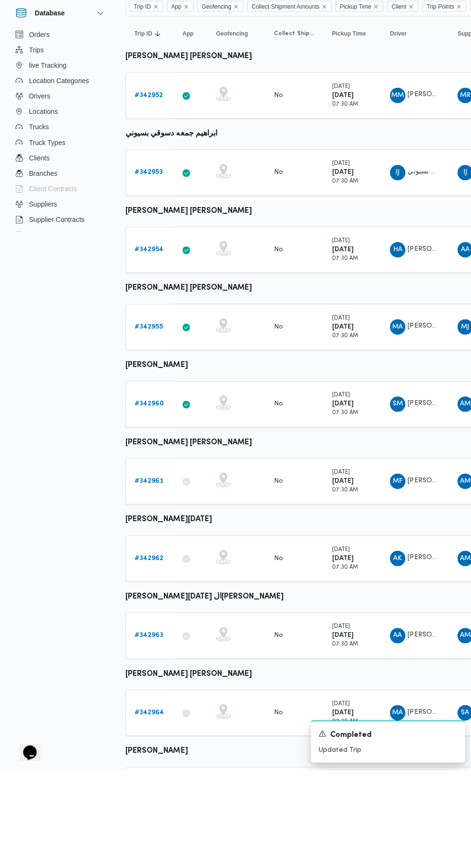
click at [150, 579] on b "# 342961" at bounding box center [148, 580] width 29 height 6
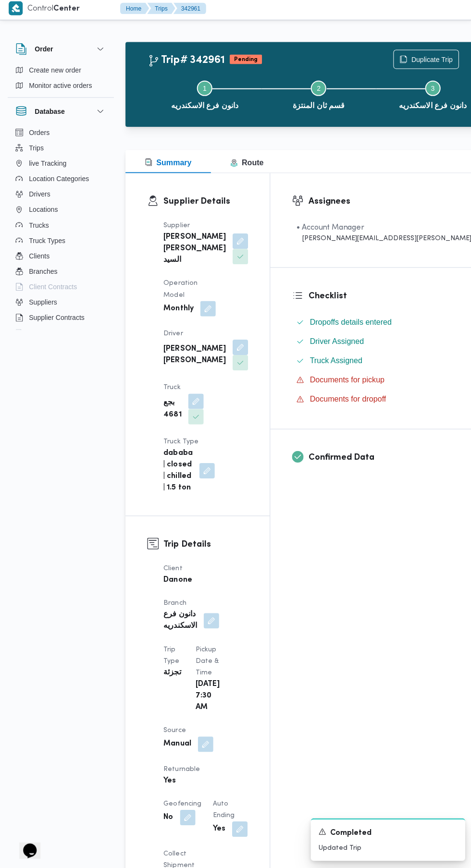
scroll to position [193, 0]
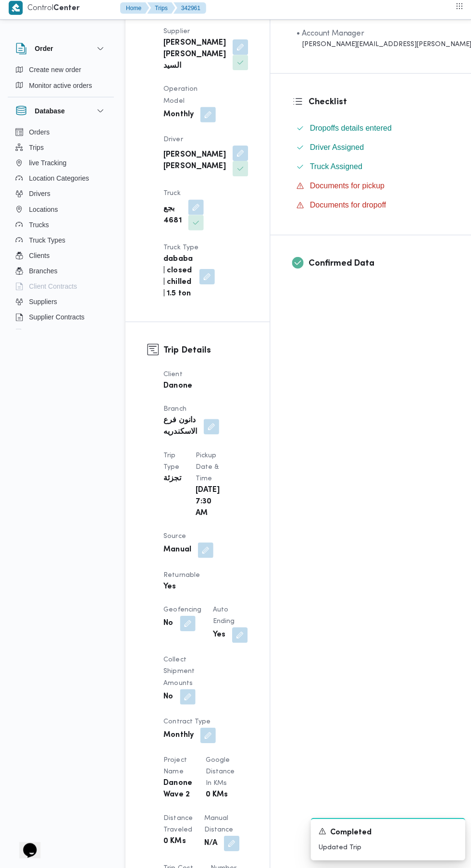
click at [207, 544] on button "button" at bounding box center [204, 551] width 15 height 15
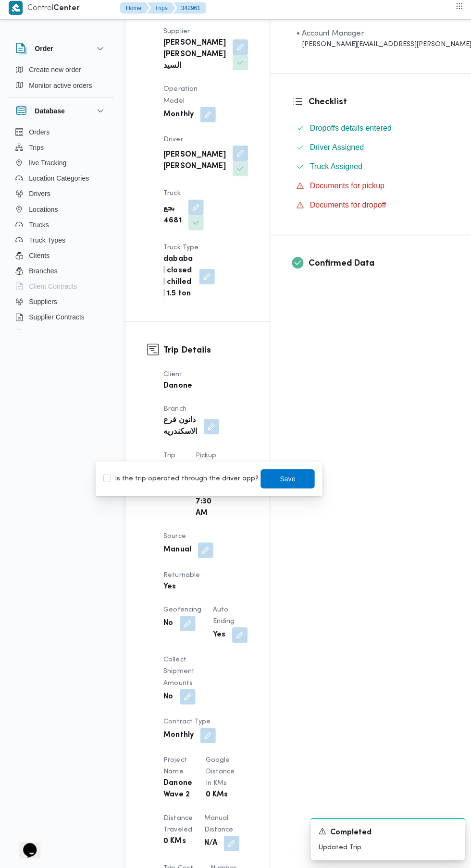
click at [200, 485] on label "Is the trip operated through the driver app?" at bounding box center [180, 481] width 155 height 12
checkbox input "true"
click at [279, 480] on span "Save" at bounding box center [286, 481] width 15 height 12
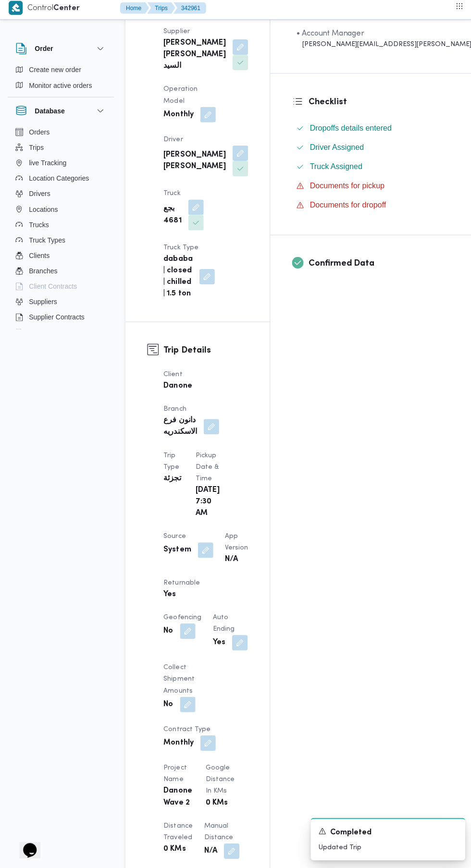
scroll to position [259, 0]
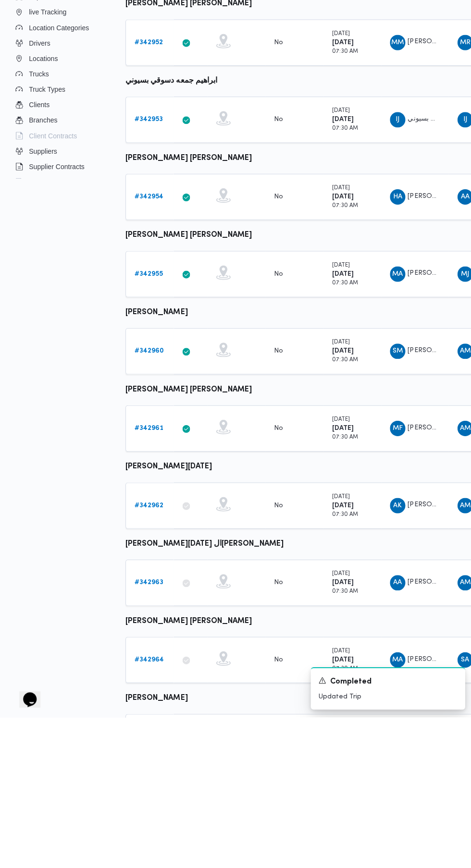
click at [152, 654] on b "# 342962" at bounding box center [148, 657] width 29 height 6
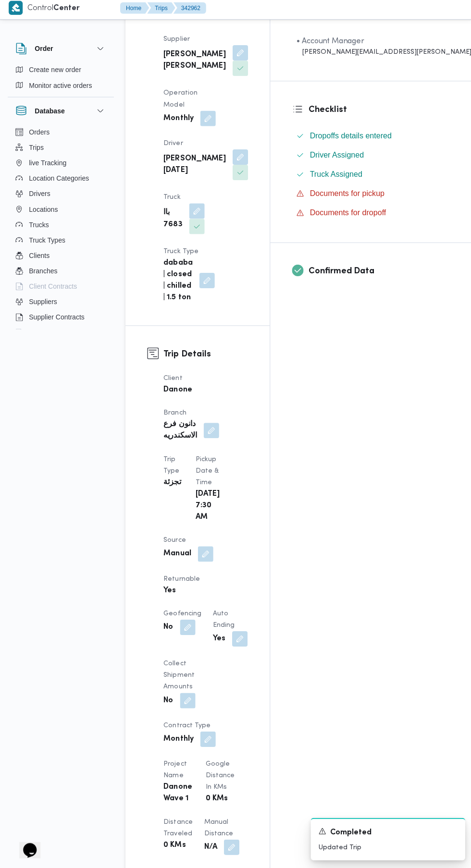
scroll to position [196, 0]
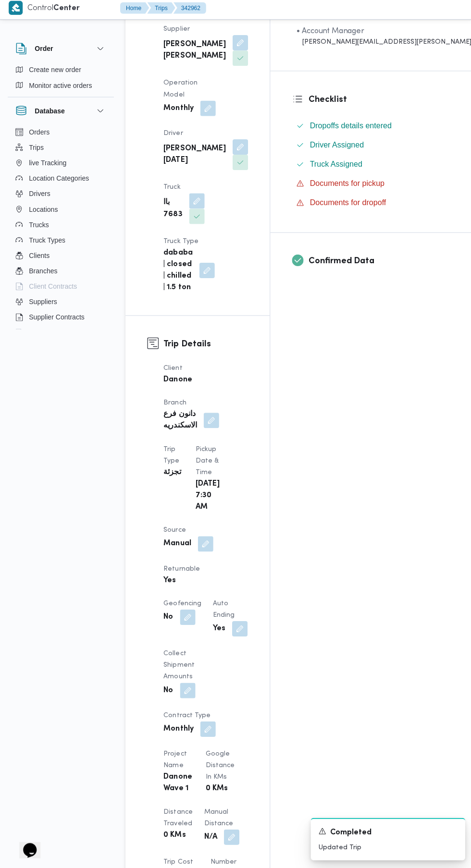
click at [207, 538] on button "button" at bounding box center [204, 545] width 15 height 15
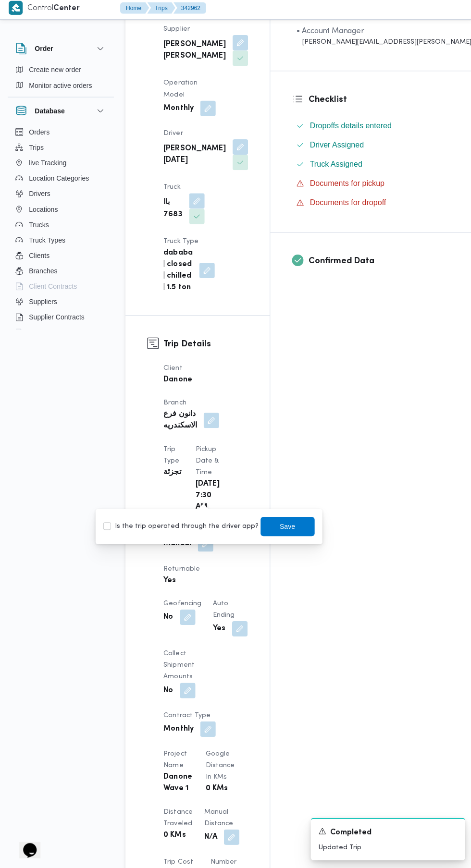
click at [195, 529] on label "Is the trip operated through the driver app?" at bounding box center [180, 528] width 155 height 12
checkbox input "true"
click at [281, 532] on span "Save" at bounding box center [286, 528] width 15 height 12
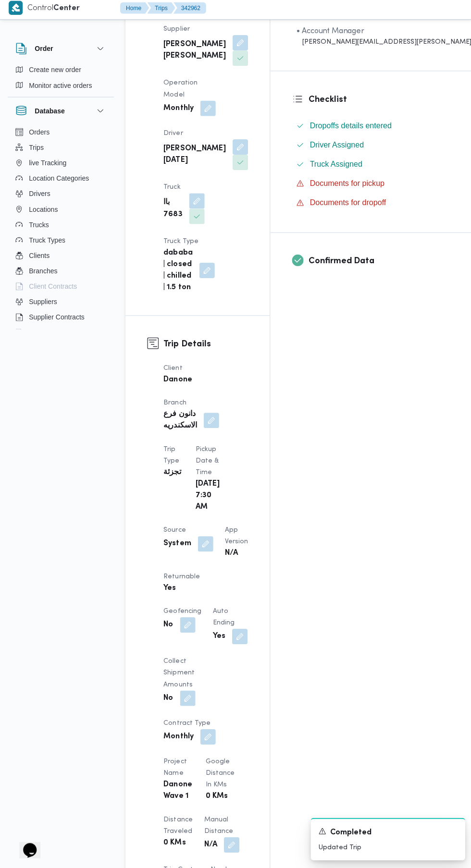
scroll to position [260, 0]
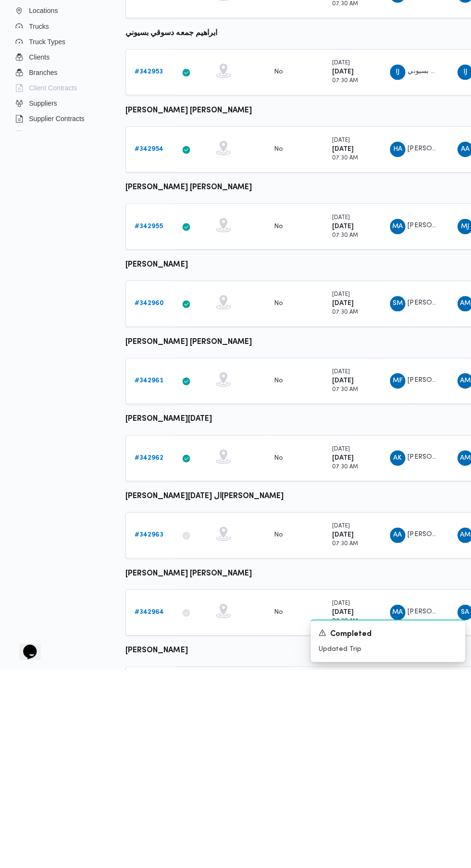
click at [145, 735] on b "# 342963" at bounding box center [148, 734] width 29 height 6
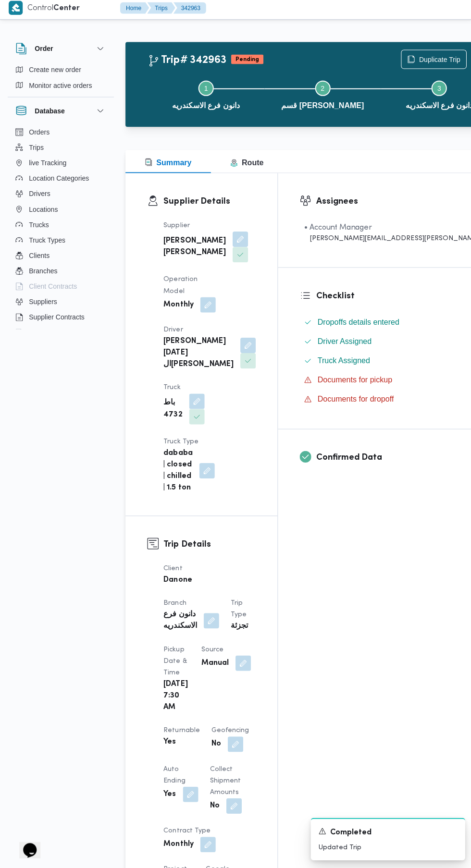
click at [234, 662] on button "button" at bounding box center [241, 663] width 15 height 15
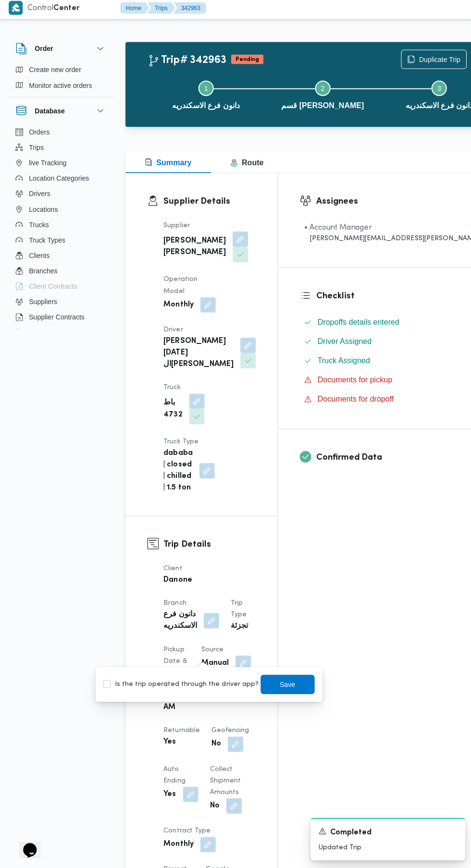
click at [185, 686] on label "Is the trip operated through the driver app?" at bounding box center [180, 685] width 155 height 12
checkbox input "true"
click at [279, 691] on span "Save" at bounding box center [286, 684] width 54 height 19
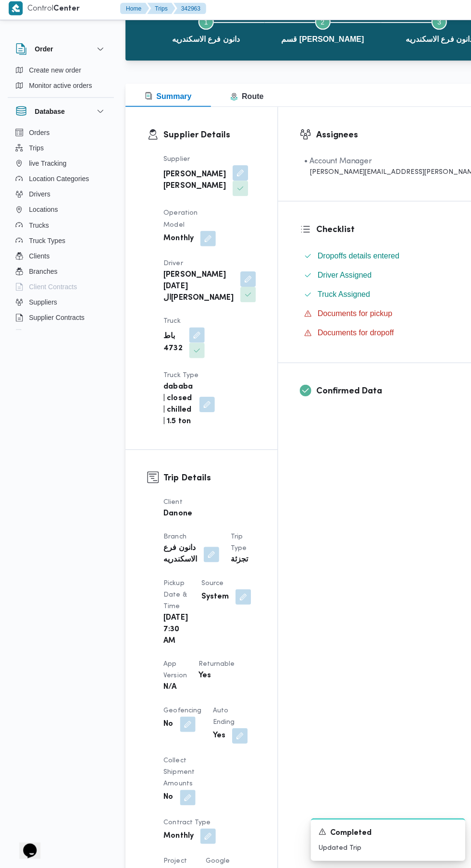
scroll to position [73, 0]
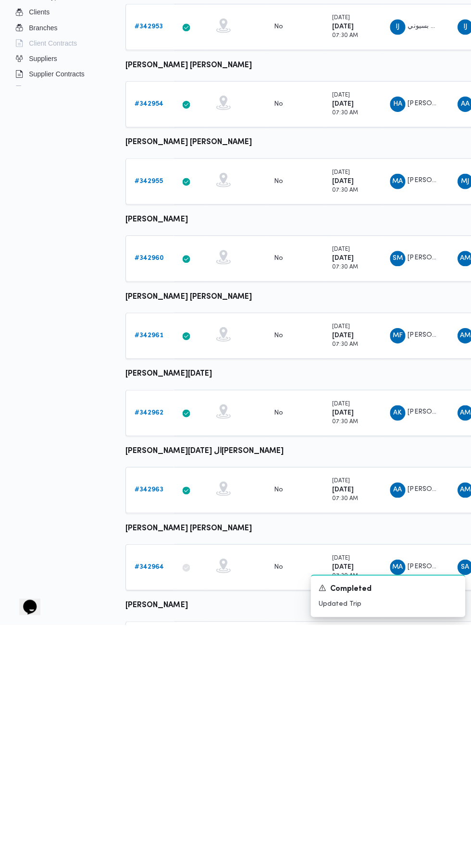
click at [146, 809] on b "# 342964" at bounding box center [148, 811] width 29 height 6
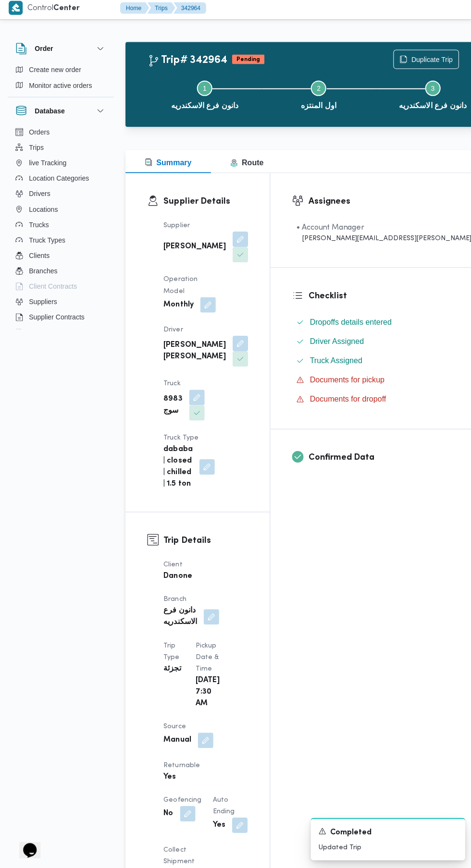
click at [200, 733] on button "button" at bounding box center [204, 740] width 15 height 15
click at [186, 679] on label "Is the trip operated through the driver app?" at bounding box center [180, 674] width 155 height 12
checkbox input "true"
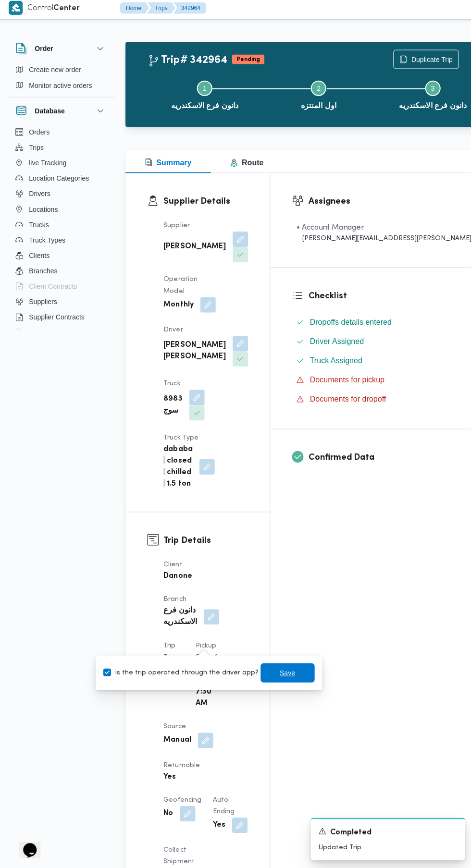
click at [279, 674] on span "Save" at bounding box center [286, 674] width 15 height 12
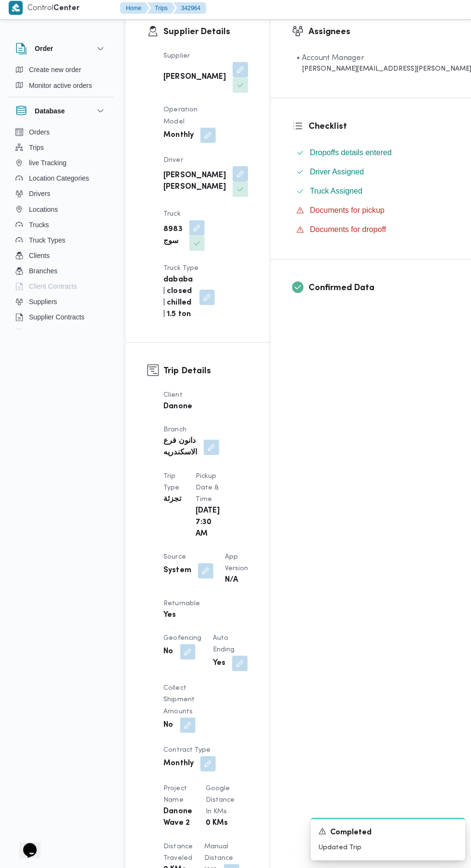
scroll to position [190, 0]
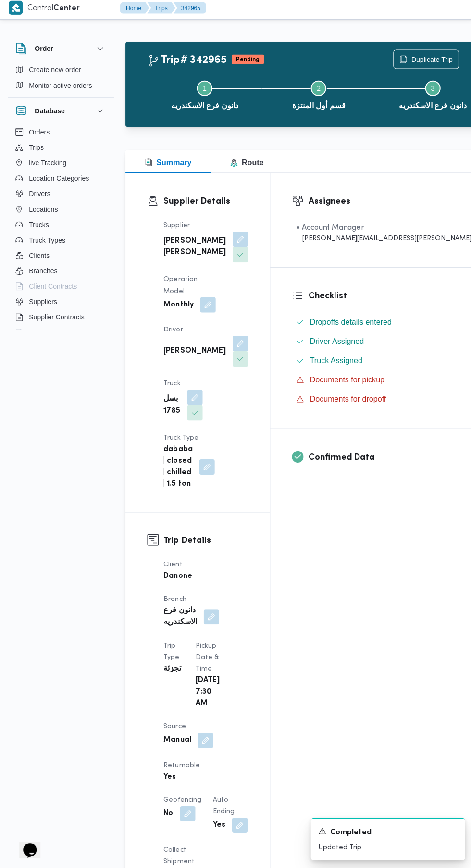
click at [206, 733] on button "button" at bounding box center [204, 740] width 15 height 15
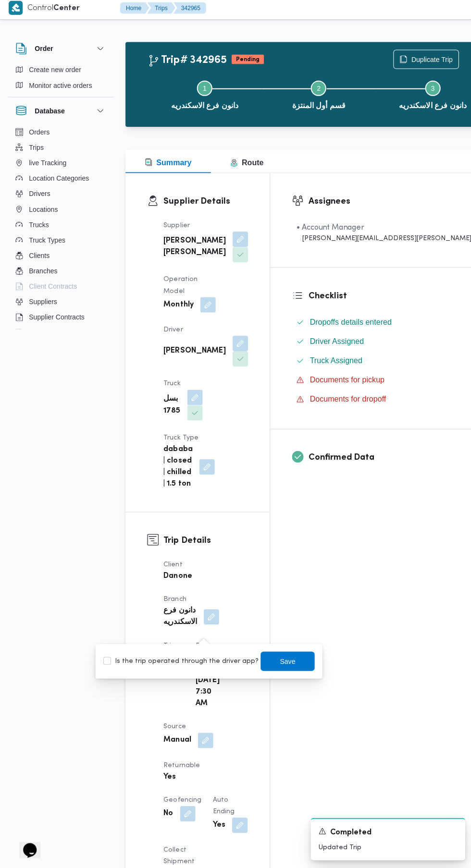
click at [198, 662] on label "Is the trip operated through the driver app?" at bounding box center [180, 662] width 155 height 12
checkbox input "true"
click at [280, 663] on span "Save" at bounding box center [286, 662] width 15 height 12
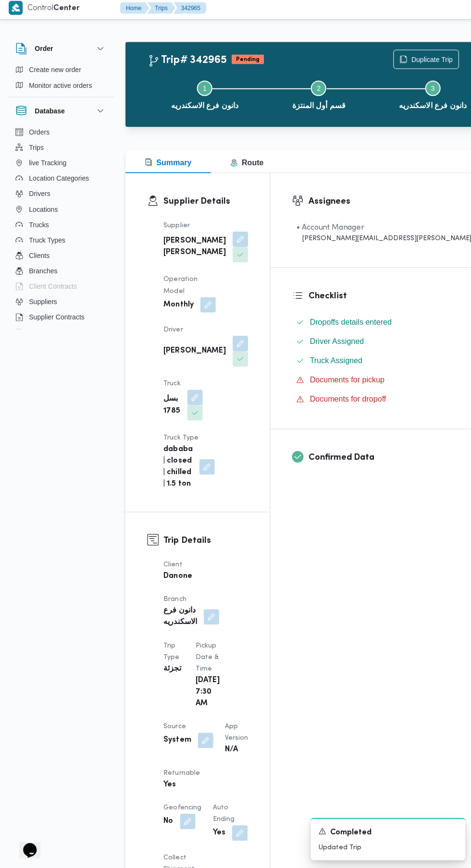
scroll to position [70, 0]
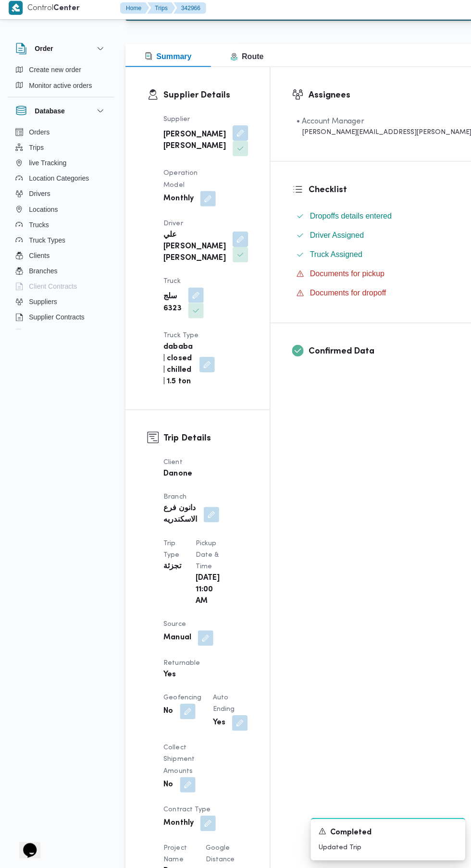
scroll to position [107, 0]
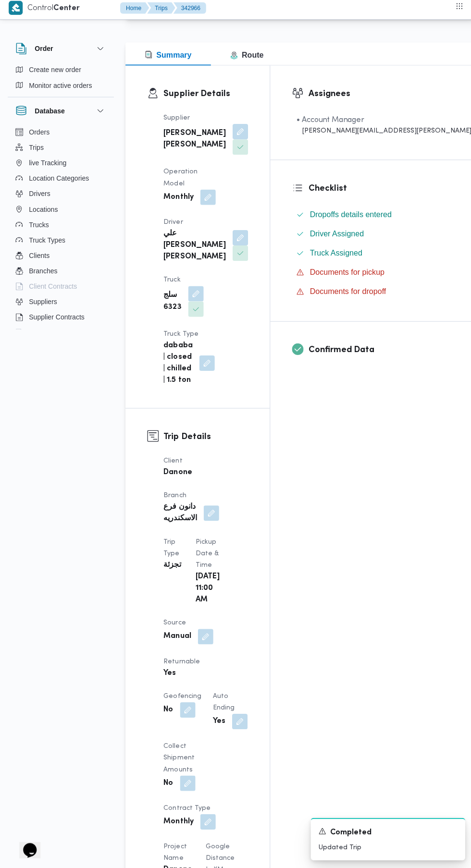
click at [205, 630] on button "button" at bounding box center [204, 637] width 15 height 15
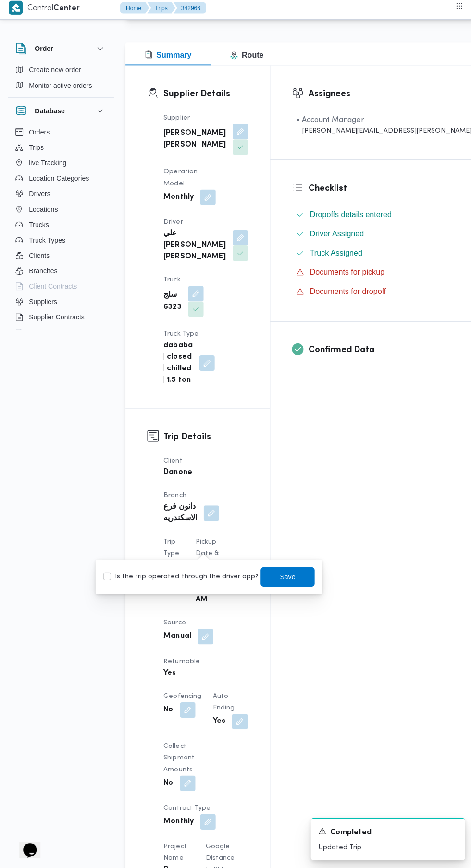
click at [200, 574] on label "Is the trip operated through the driver app?" at bounding box center [180, 578] width 155 height 12
checkbox input "true"
click at [279, 577] on span "Save" at bounding box center [286, 578] width 15 height 12
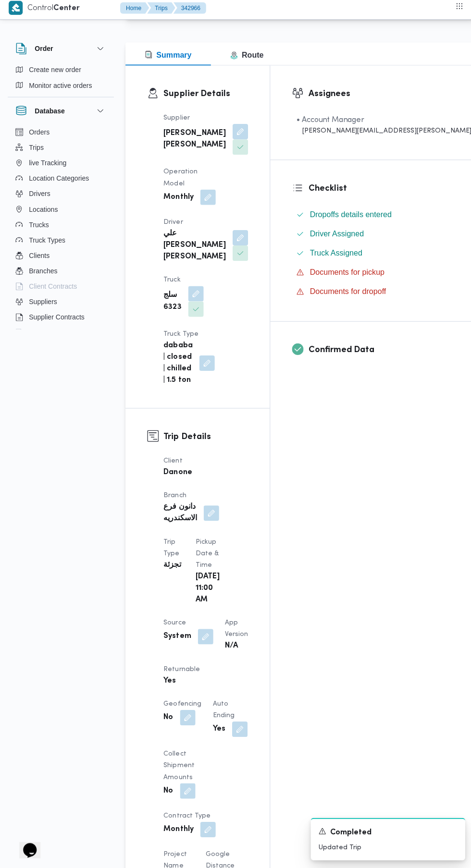
scroll to position [140, 0]
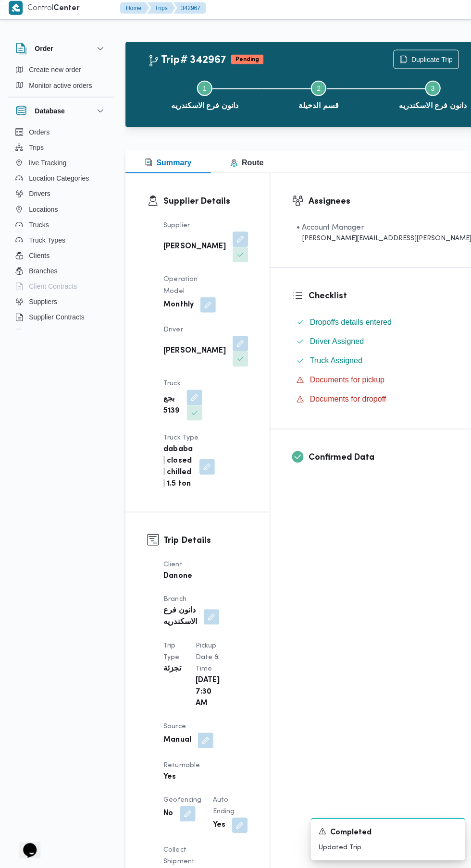
click at [198, 733] on button "button" at bounding box center [204, 740] width 15 height 15
click at [186, 650] on label "Is the trip operated through the driver app?" at bounding box center [180, 651] width 155 height 12
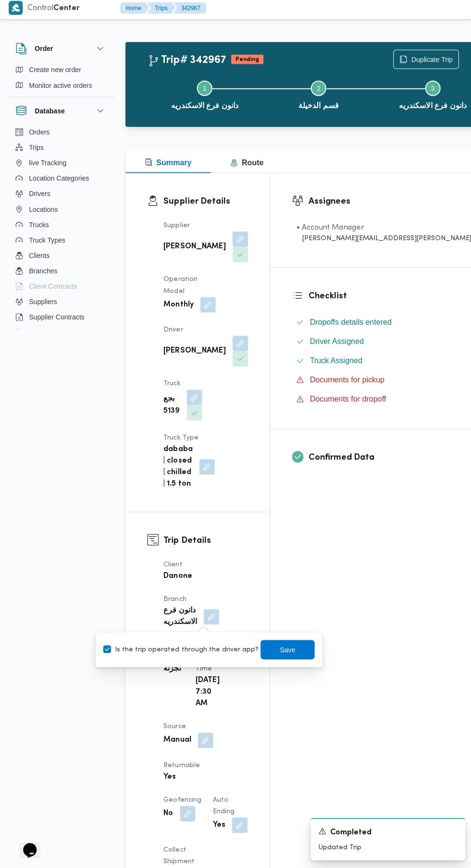
checkbox input "true"
click at [281, 657] on span "Save" at bounding box center [286, 650] width 54 height 19
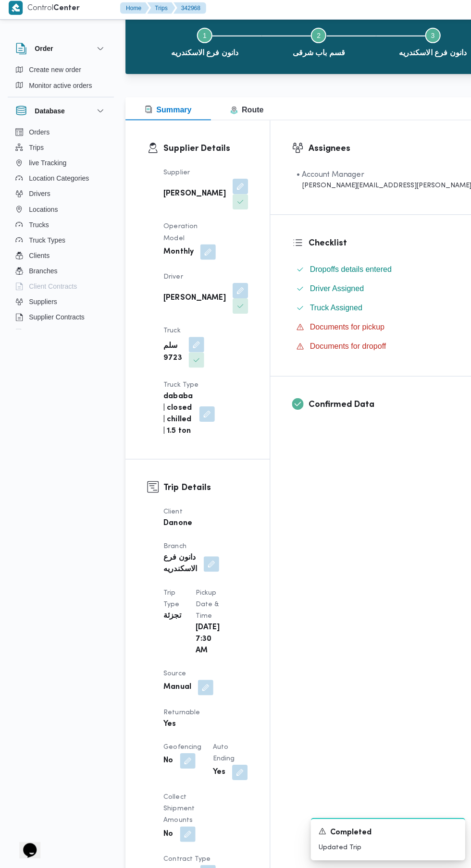
scroll to position [80, 0]
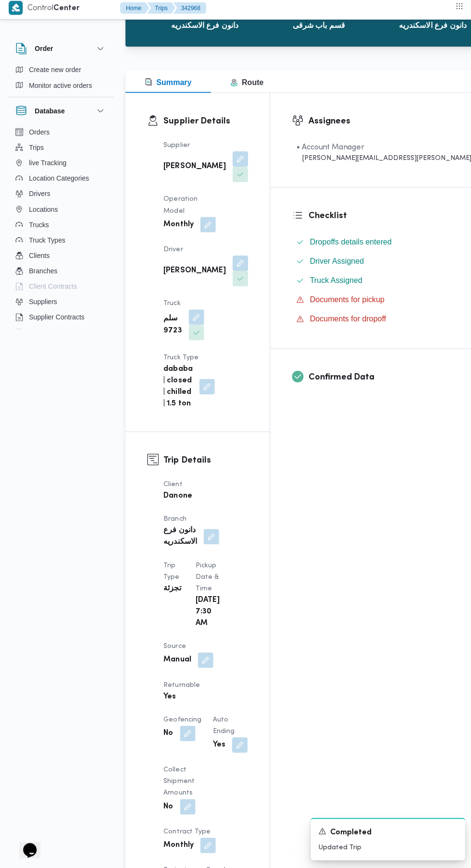
click at [205, 653] on button "button" at bounding box center [204, 660] width 15 height 15
click at [197, 575] on label "Is the trip operated through the driver app?" at bounding box center [180, 571] width 155 height 12
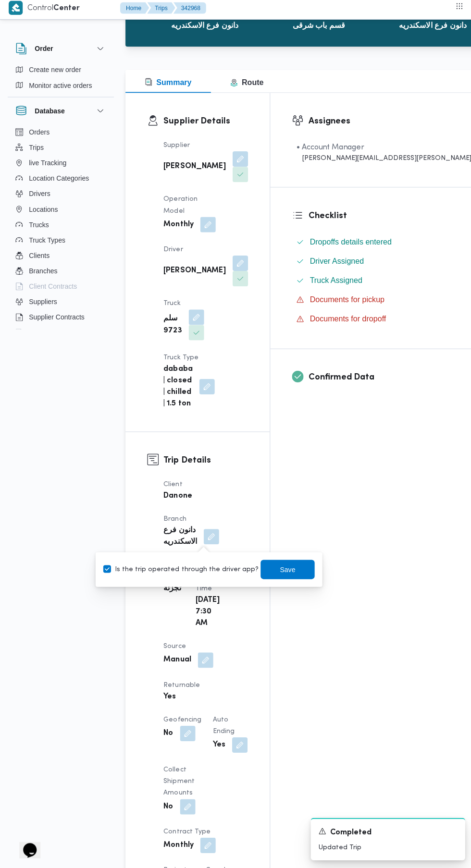
checkbox input "true"
click at [279, 569] on span "Save" at bounding box center [286, 571] width 15 height 12
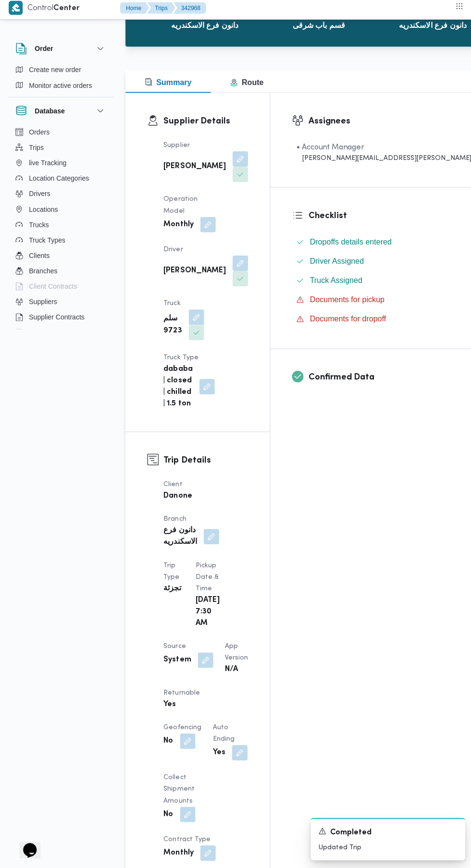
scroll to position [142, 0]
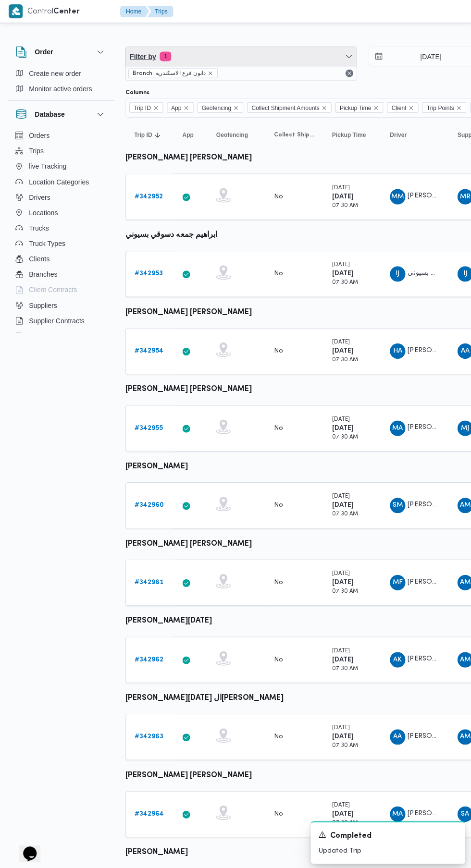
click at [254, 55] on span "Filter by 1" at bounding box center [240, 56] width 230 height 19
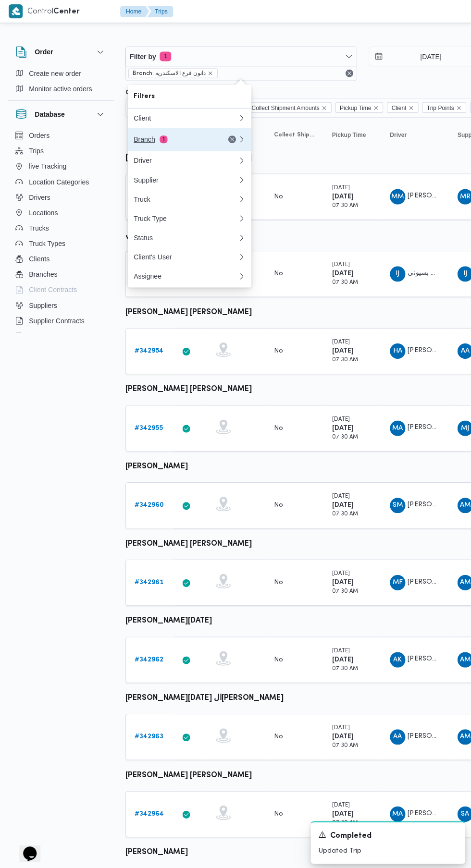
click at [190, 144] on div "Branch 1" at bounding box center [184, 138] width 115 height 23
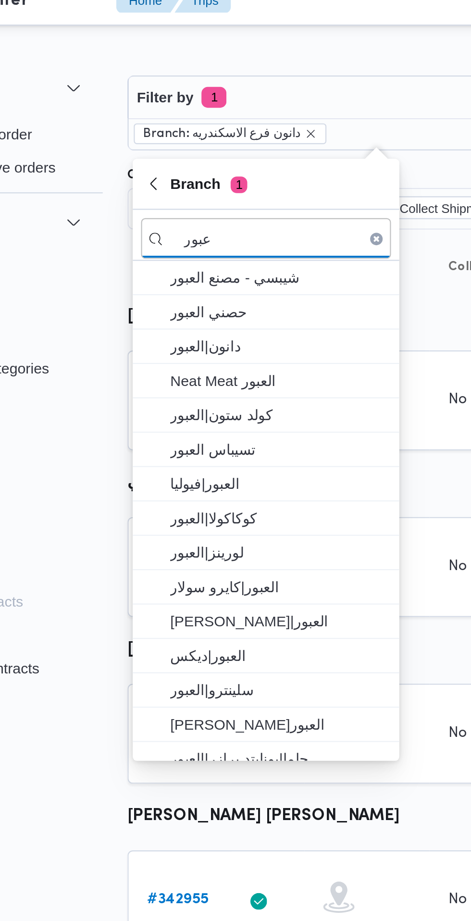
type input "عبور"
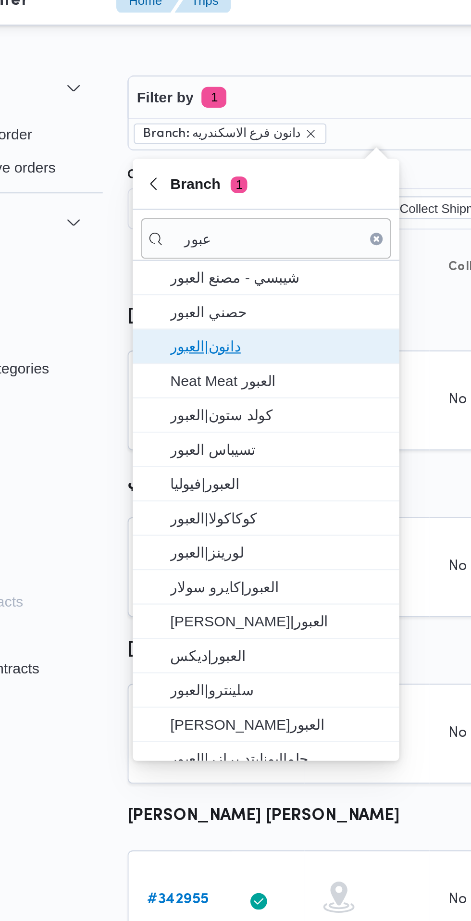
click at [203, 175] on span "دانون|العبور" at bounding box center [195, 171] width 100 height 12
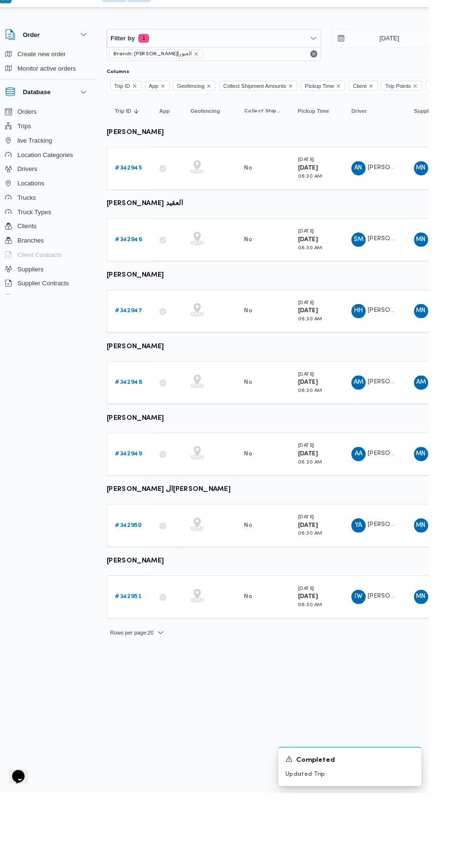
click at [150, 196] on b "# 342945" at bounding box center [148, 196] width 29 height 6
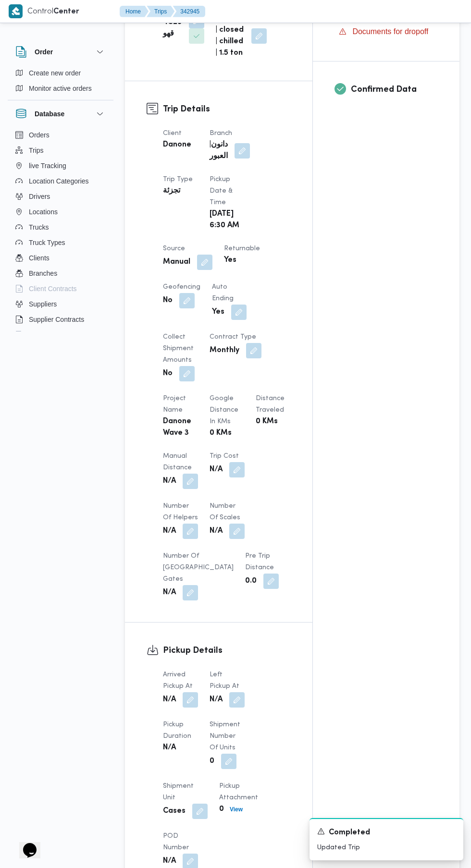
scroll to position [380, 0]
click at [190, 699] on button "button" at bounding box center [190, 698] width 15 height 15
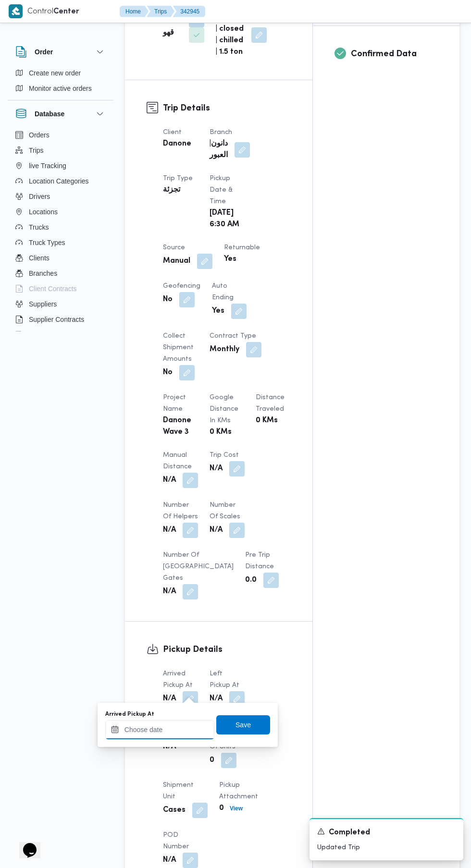
click at [177, 730] on input "Arrived Pickup At" at bounding box center [159, 729] width 109 height 19
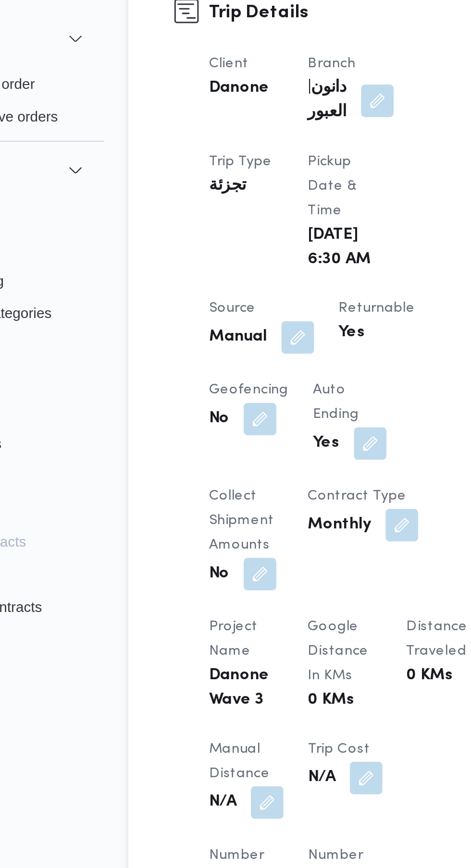
scroll to position [448, 0]
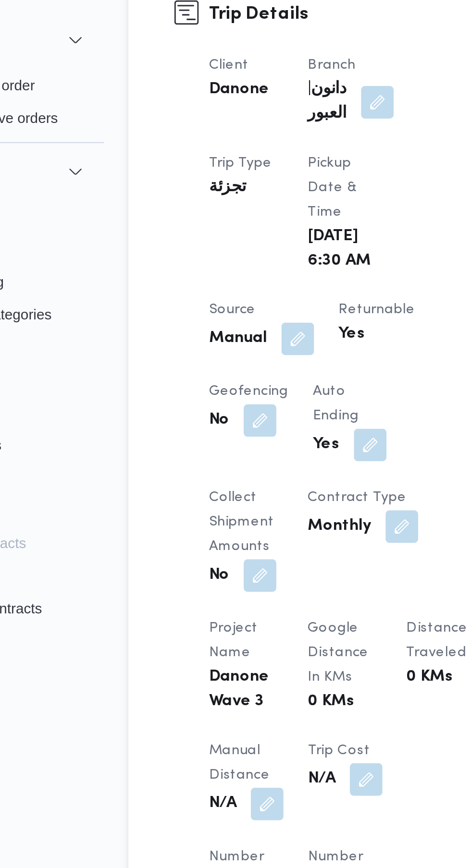
click at [203, 187] on button "button" at bounding box center [204, 192] width 15 height 15
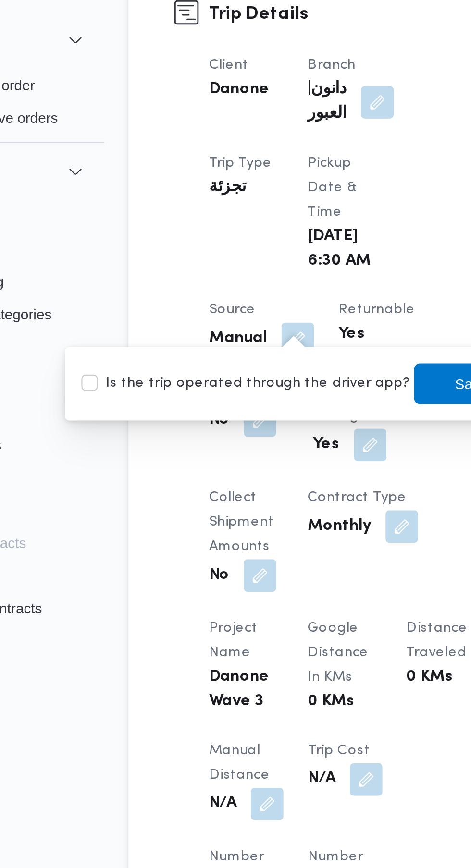
click at [180, 211] on label "Is the trip operated through the driver app?" at bounding box center [180, 214] width 155 height 12
checkbox input "true"
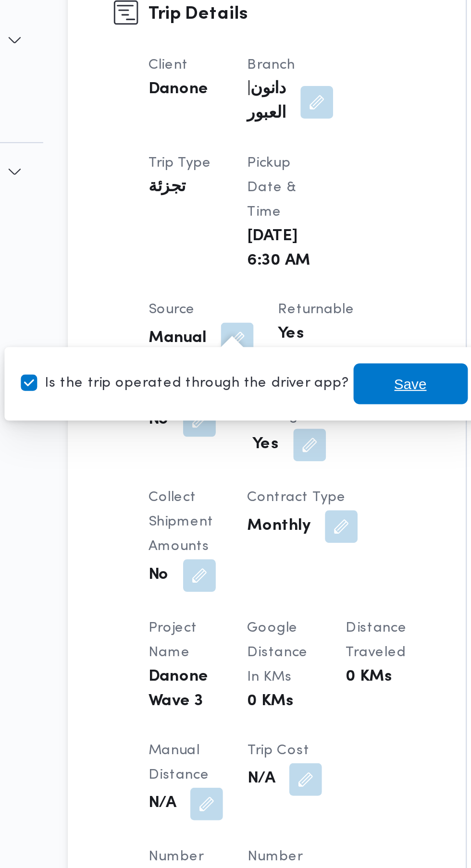
click at [279, 216] on span "Save" at bounding box center [286, 214] width 15 height 12
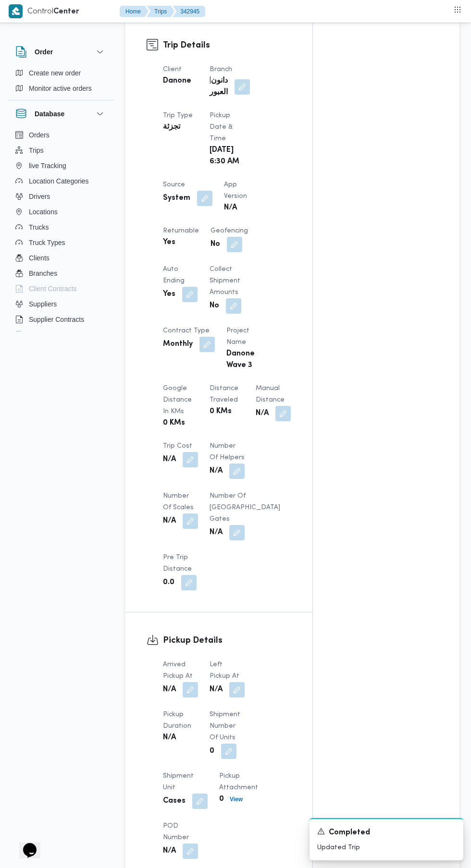
scroll to position [462, 0]
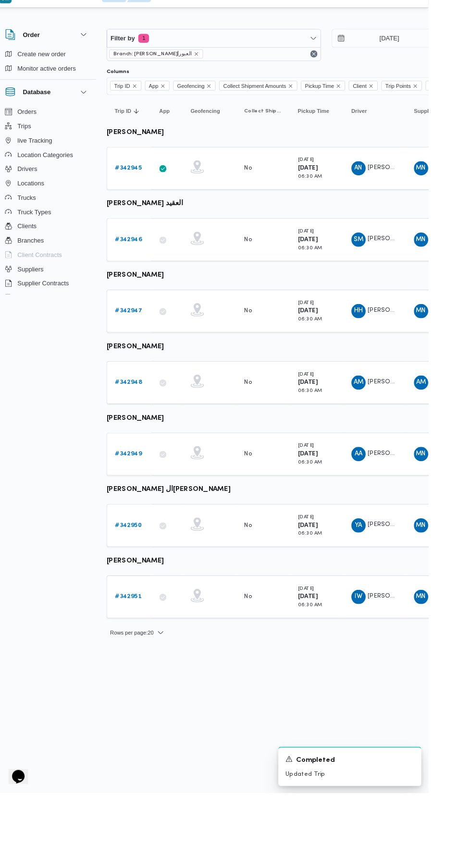
click at [150, 272] on b "# 342946" at bounding box center [148, 273] width 29 height 6
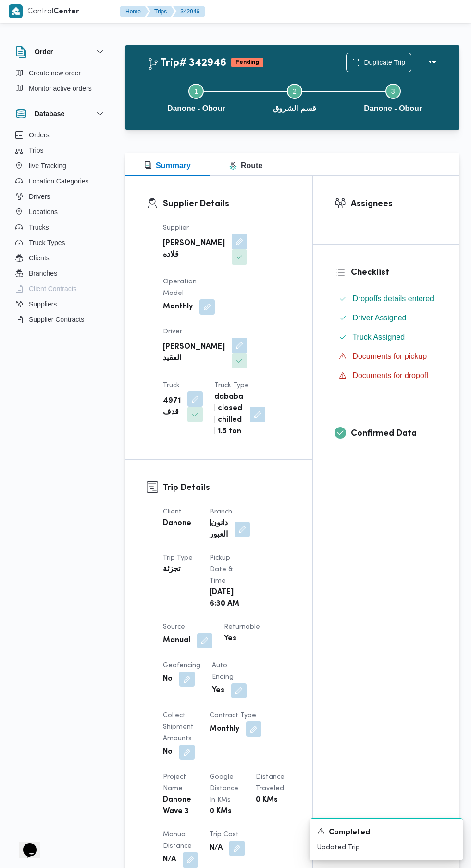
click at [205, 637] on button "button" at bounding box center [204, 640] width 15 height 15
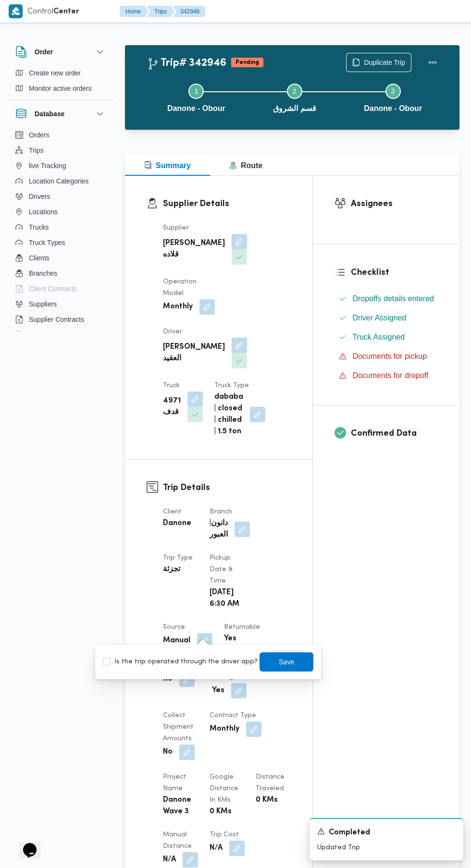
click at [186, 672] on div "Is the trip operated through the driver app? Save" at bounding box center [208, 661] width 212 height 21
click at [279, 665] on span "Save" at bounding box center [286, 662] width 15 height 12
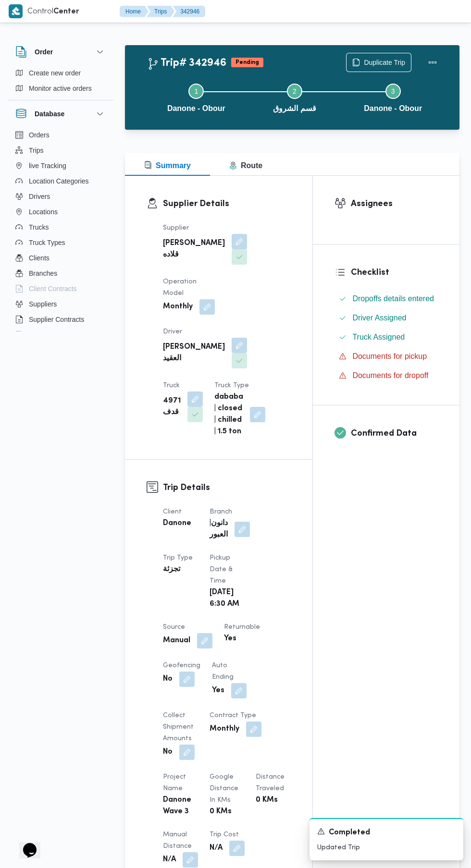
click at [205, 633] on button "button" at bounding box center [204, 640] width 15 height 15
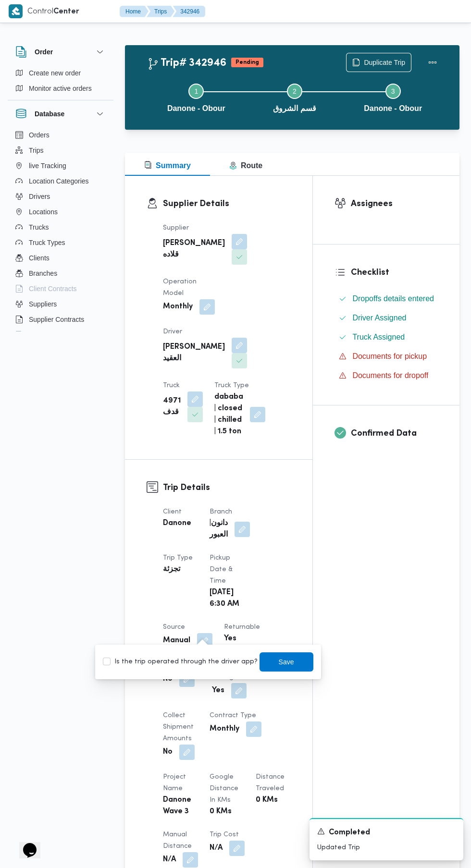
click at [200, 663] on label "Is the trip operated through the driver app?" at bounding box center [180, 662] width 155 height 12
checkbox input "true"
click at [279, 662] on span "Save" at bounding box center [286, 662] width 15 height 12
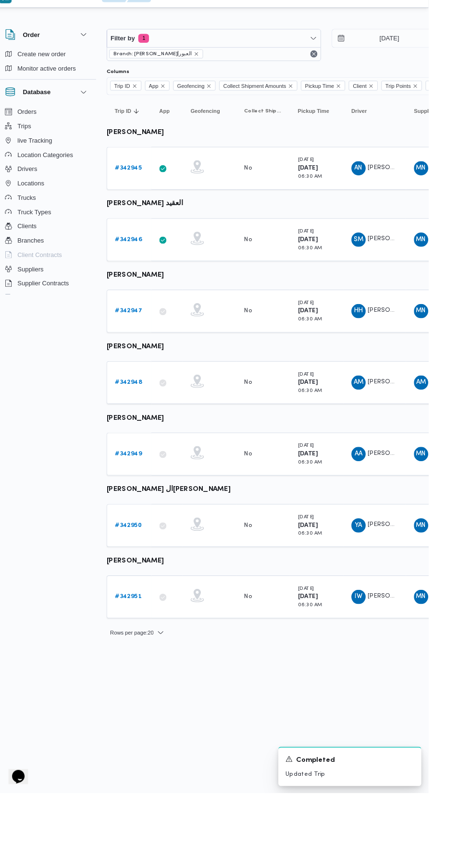
click at [148, 349] on b "# 342947" at bounding box center [148, 349] width 29 height 6
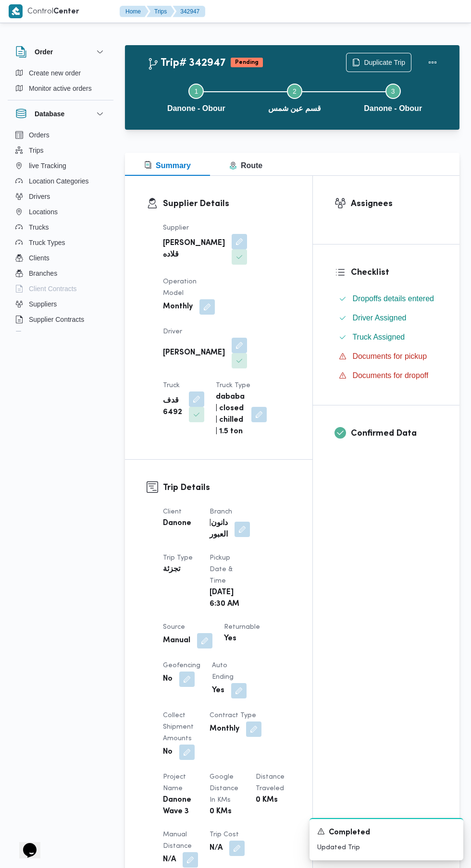
click at [198, 637] on button "button" at bounding box center [204, 640] width 15 height 15
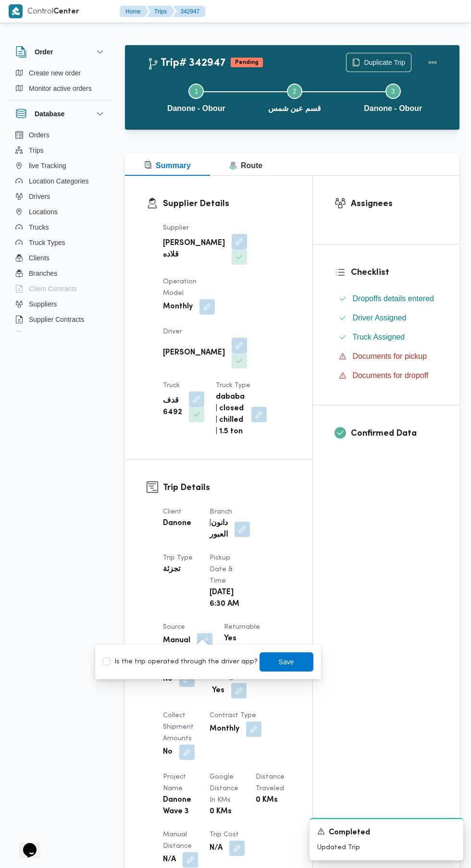
click at [203, 662] on label "Is the trip operated through the driver app?" at bounding box center [180, 662] width 155 height 12
checkbox input "true"
click at [279, 662] on span "Save" at bounding box center [286, 662] width 15 height 12
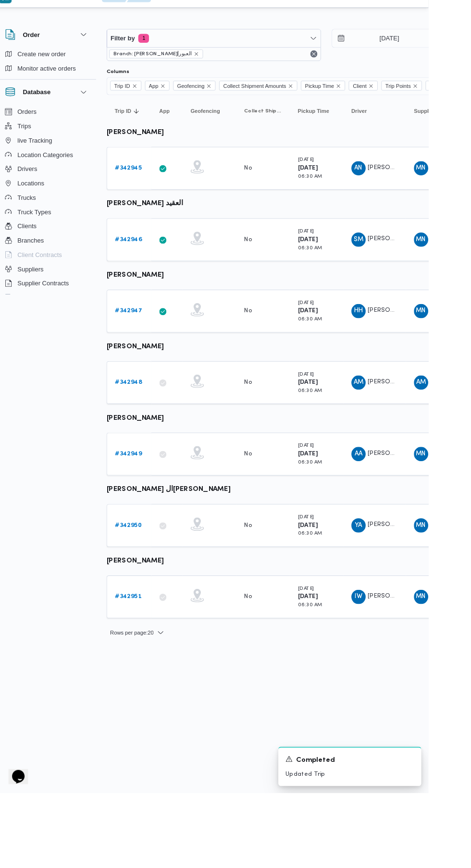
click at [148, 426] on b "# 342948" at bounding box center [148, 426] width 29 height 6
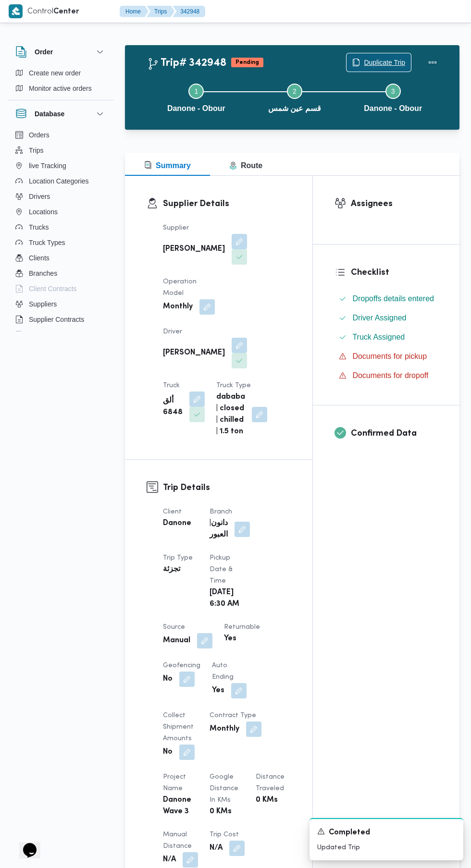
click at [377, 56] on span "Duplicate Trip" at bounding box center [378, 62] width 64 height 18
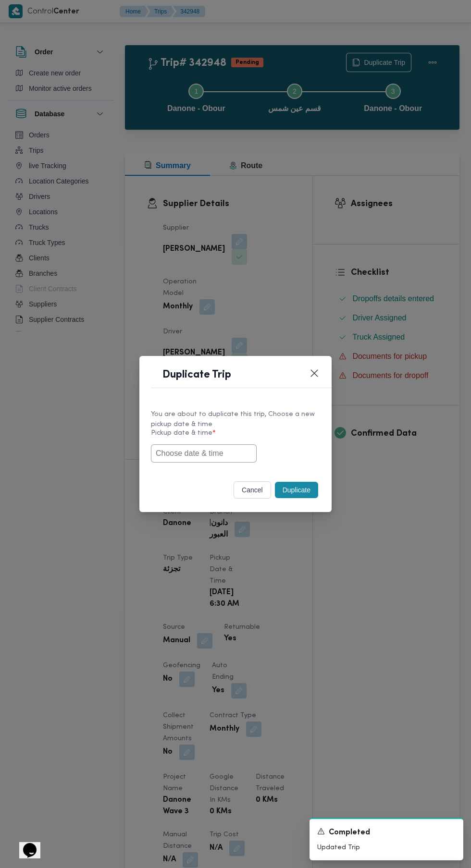
click at [232, 453] on input "text" at bounding box center [204, 453] width 106 height 18
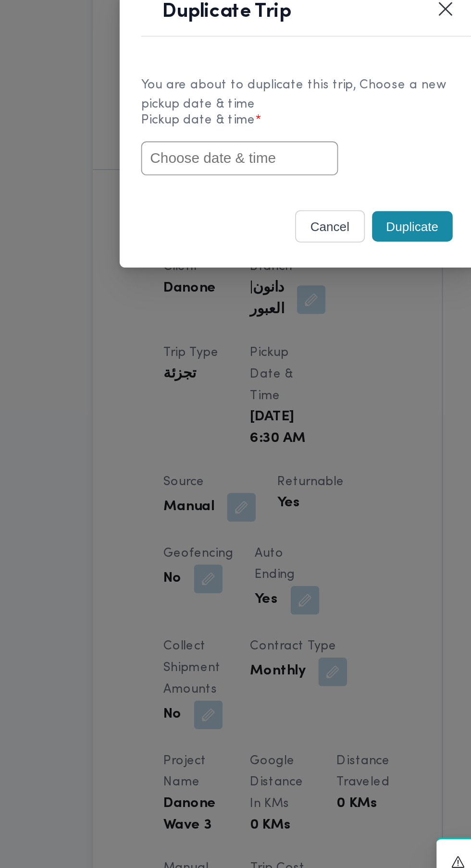
click at [288, 472] on div "cancel Duplicate" at bounding box center [235, 492] width 192 height 40
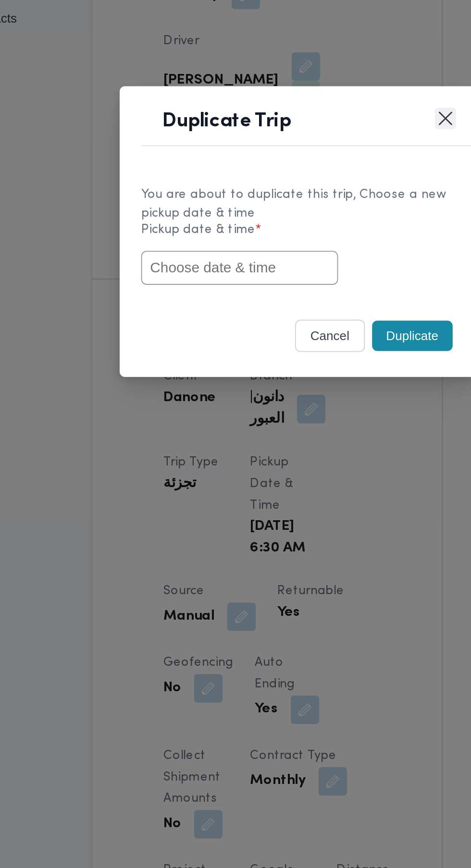
click at [312, 377] on button "Closes this modal window" at bounding box center [314, 374] width 12 height 12
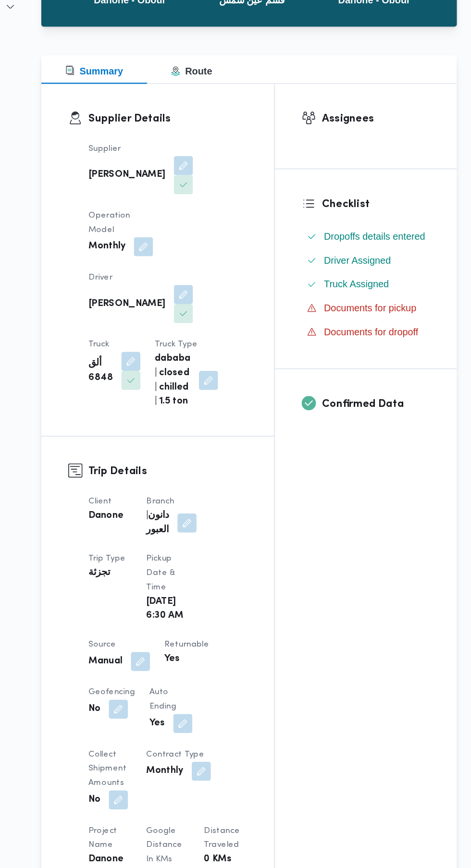
click at [208, 640] on button "button" at bounding box center [204, 640] width 15 height 15
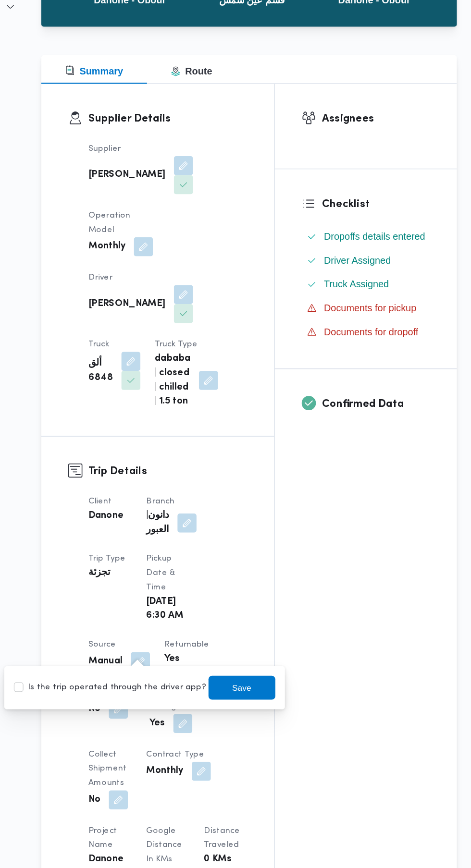
click at [191, 667] on label "Is the trip operated through the driver app?" at bounding box center [180, 662] width 155 height 12
checkbox input "true"
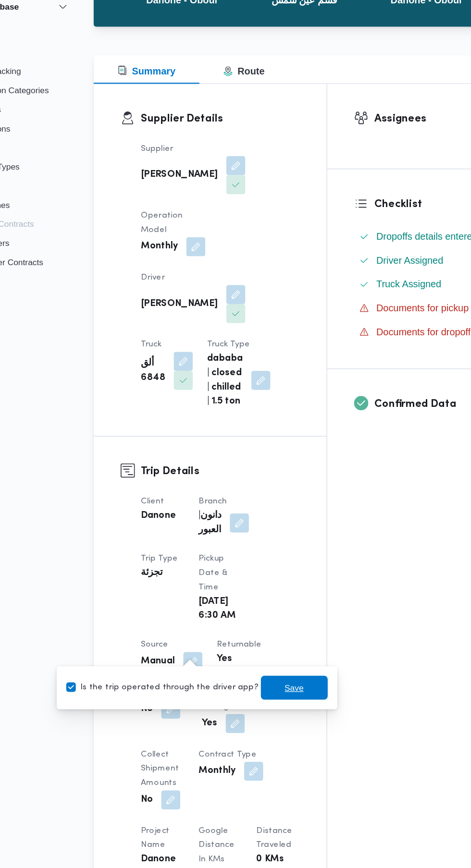
click at [281, 664] on span "Save" at bounding box center [286, 662] width 15 height 12
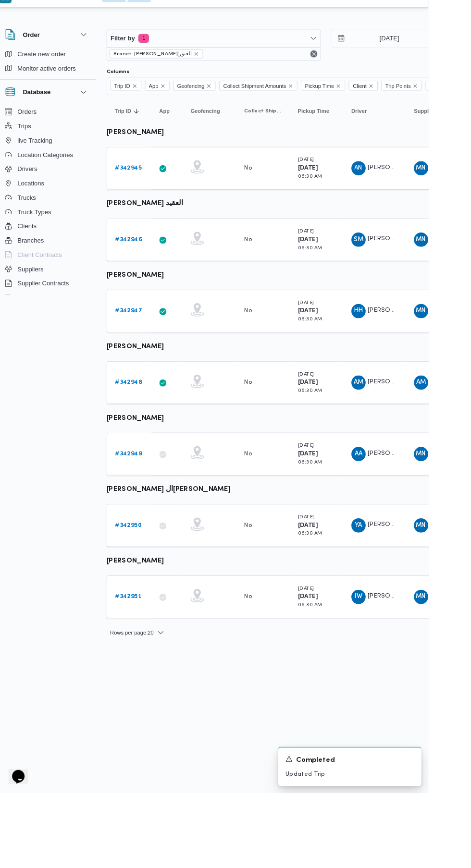
click at [150, 503] on b "# 342949" at bounding box center [148, 503] width 29 height 6
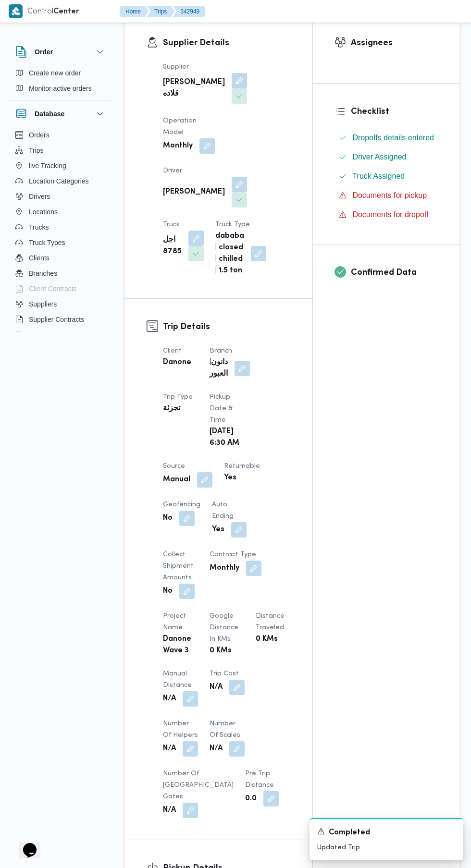
scroll to position [193, 0]
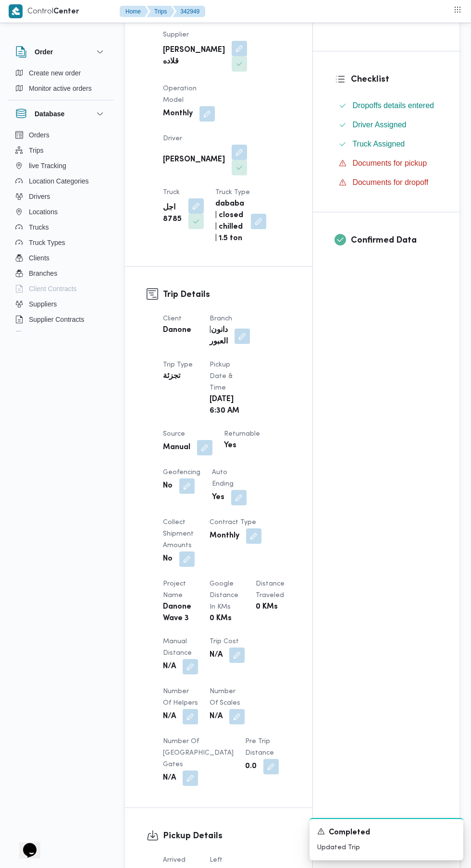
click at [207, 440] on button "button" at bounding box center [204, 447] width 15 height 15
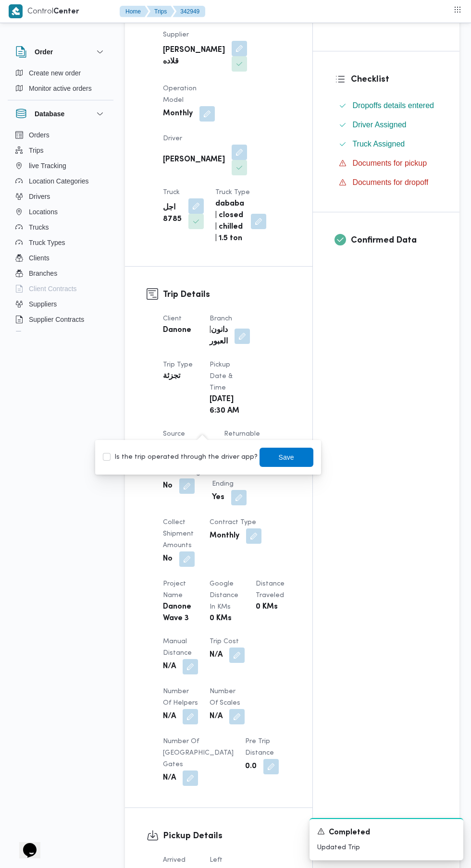
click at [211, 457] on label "Is the trip operated through the driver app?" at bounding box center [180, 458] width 155 height 12
checkbox input "true"
click at [279, 457] on span "Save" at bounding box center [286, 458] width 15 height 12
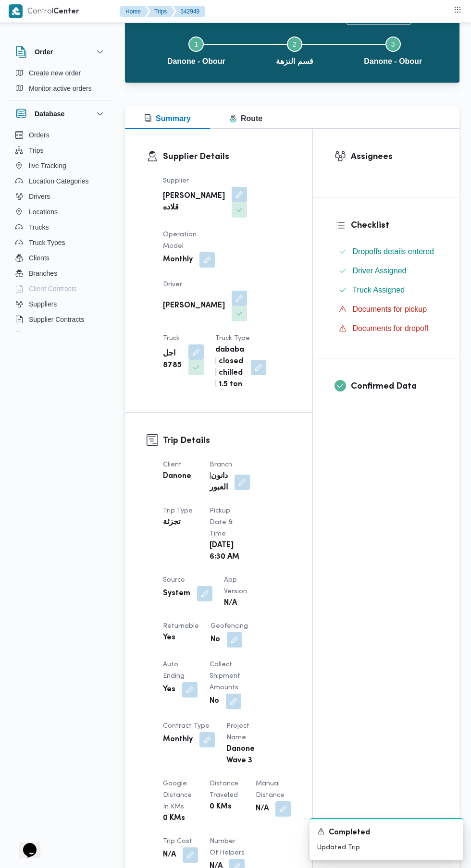
scroll to position [0, 0]
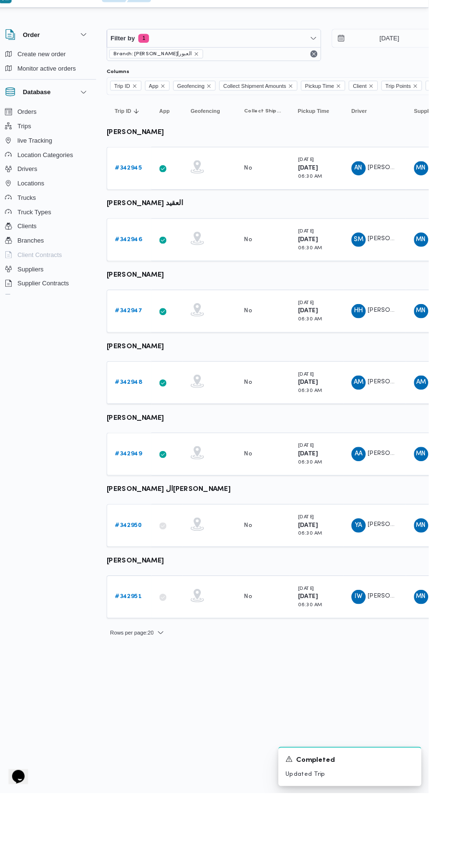
click at [155, 576] on link "# 342950" at bounding box center [148, 581] width 29 height 12
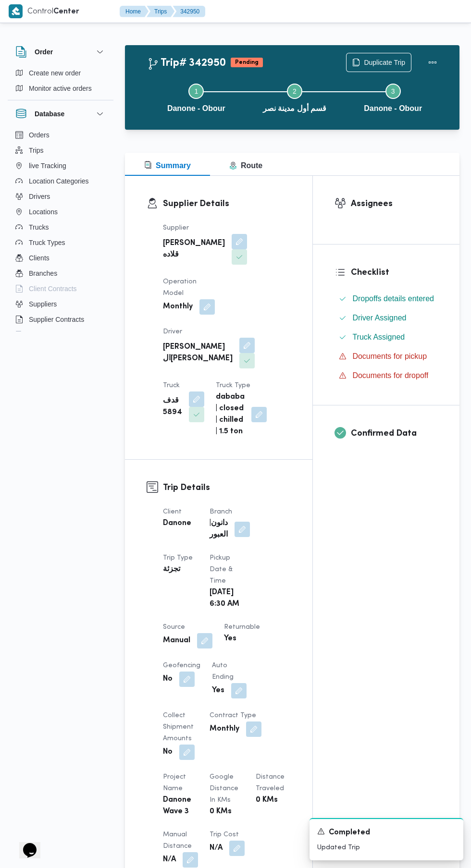
click at [205, 645] on button "button" at bounding box center [204, 640] width 15 height 15
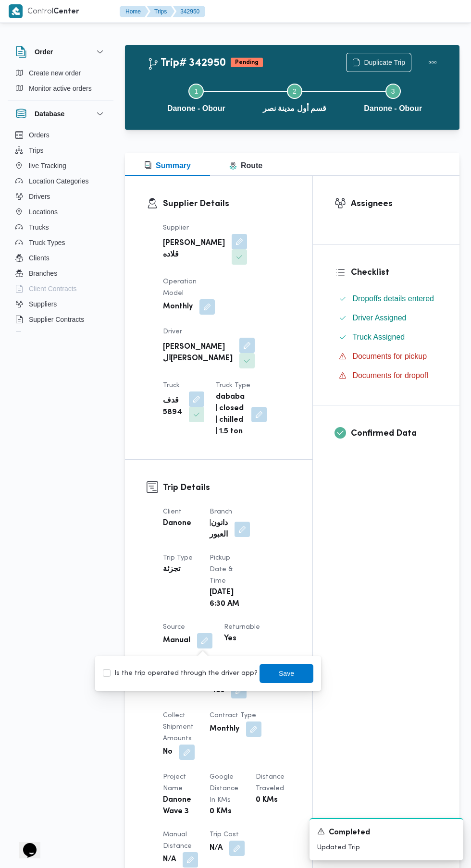
click at [189, 679] on label "Is the trip operated through the driver app?" at bounding box center [180, 674] width 155 height 12
checkbox input "true"
click at [279, 673] on span "Save" at bounding box center [286, 674] width 15 height 12
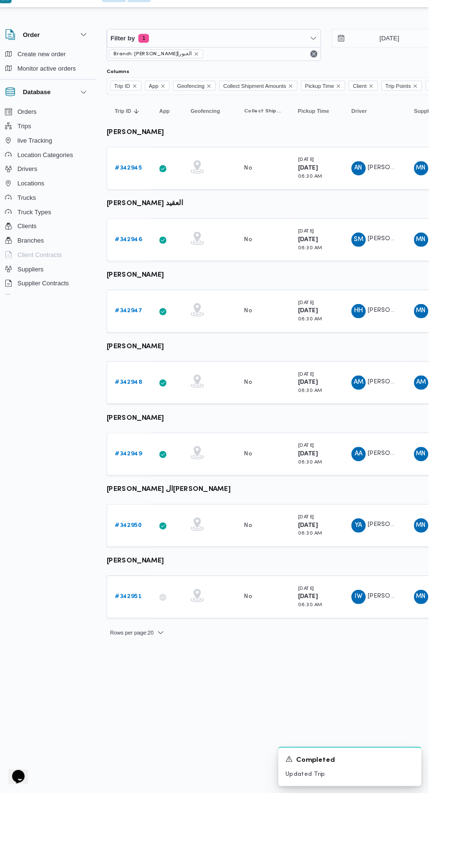
click at [136, 656] on b "# 342951" at bounding box center [148, 657] width 28 height 6
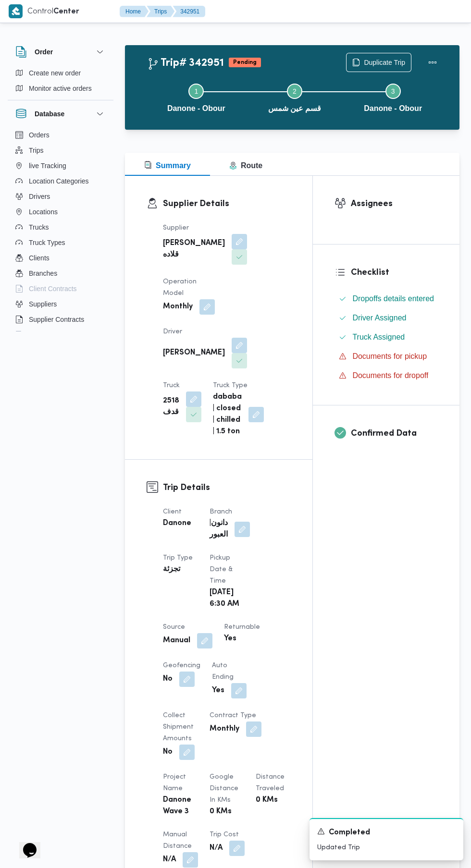
click at [202, 635] on button "button" at bounding box center [204, 640] width 15 height 15
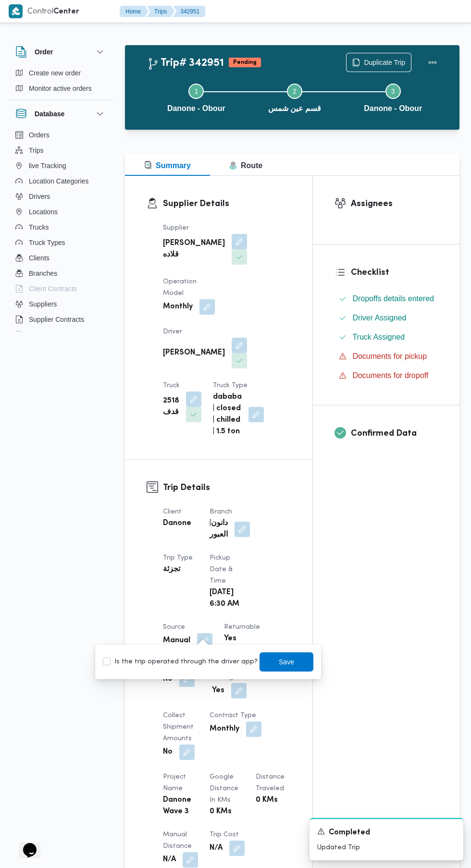
click at [191, 667] on label "Is the trip operated through the driver app?" at bounding box center [180, 662] width 155 height 12
checkbox input "true"
click at [279, 662] on span "Save" at bounding box center [286, 662] width 15 height 12
